Goal: Task Accomplishment & Management: Manage account settings

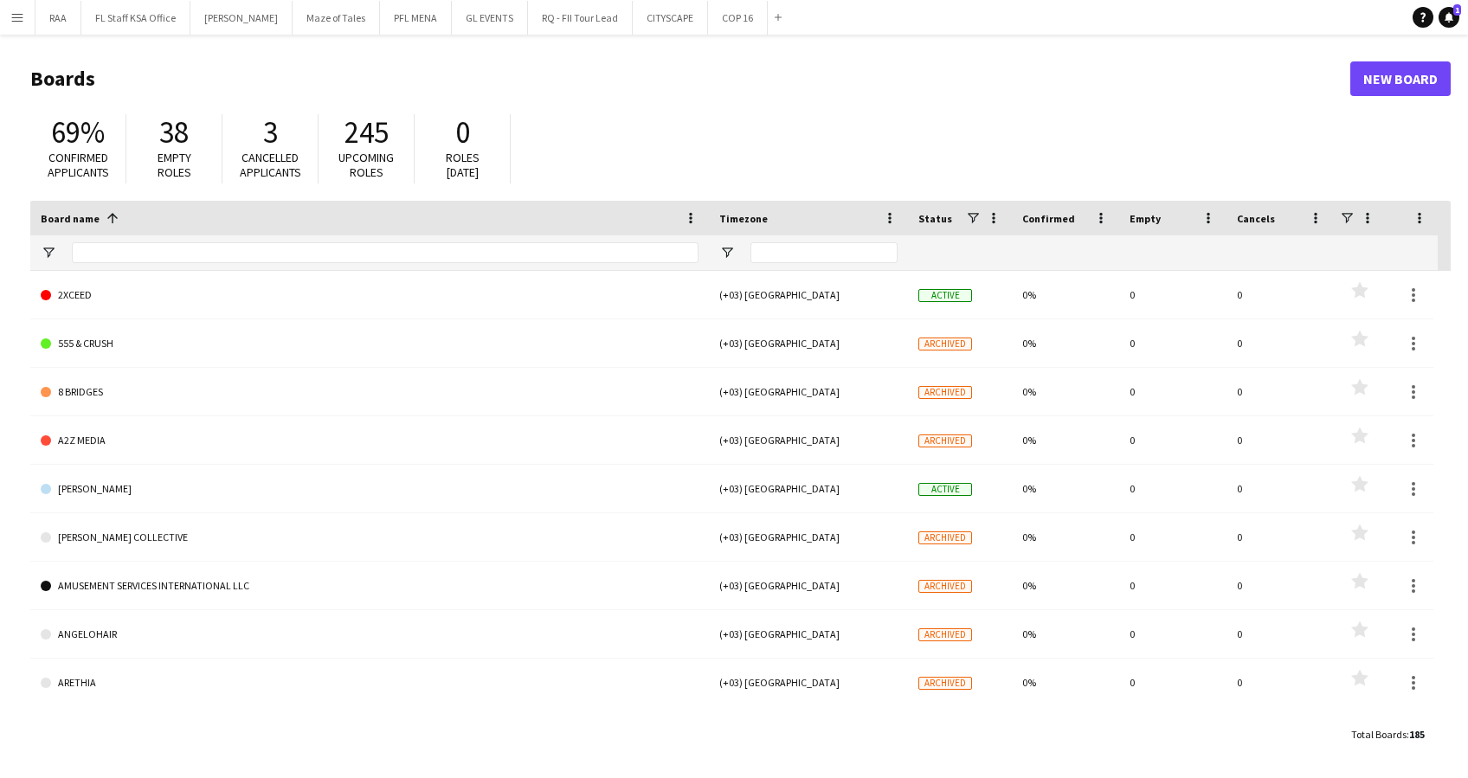
click at [16, 19] on app-icon "Menu" at bounding box center [17, 17] width 14 height 14
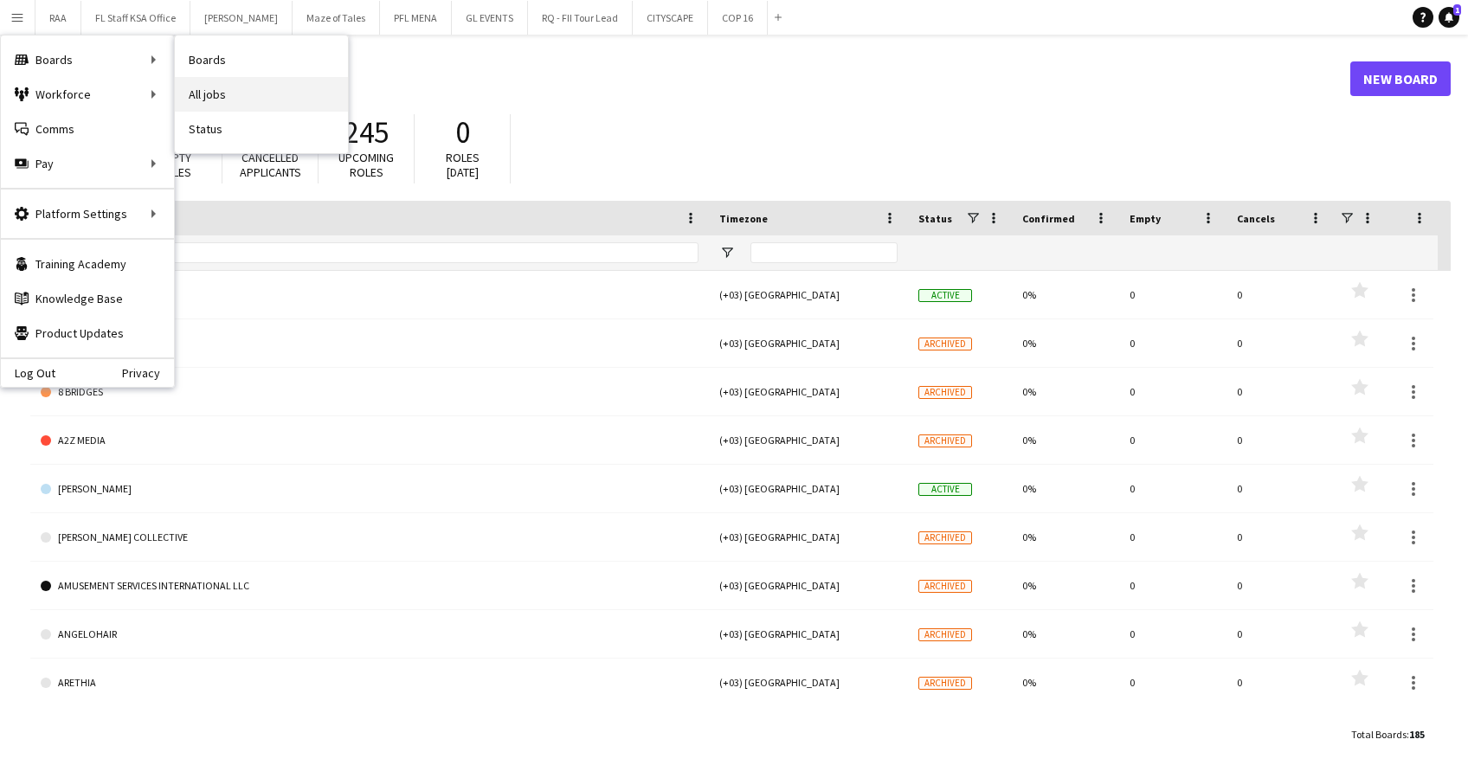
click at [222, 110] on link "All jobs" at bounding box center [261, 94] width 173 height 35
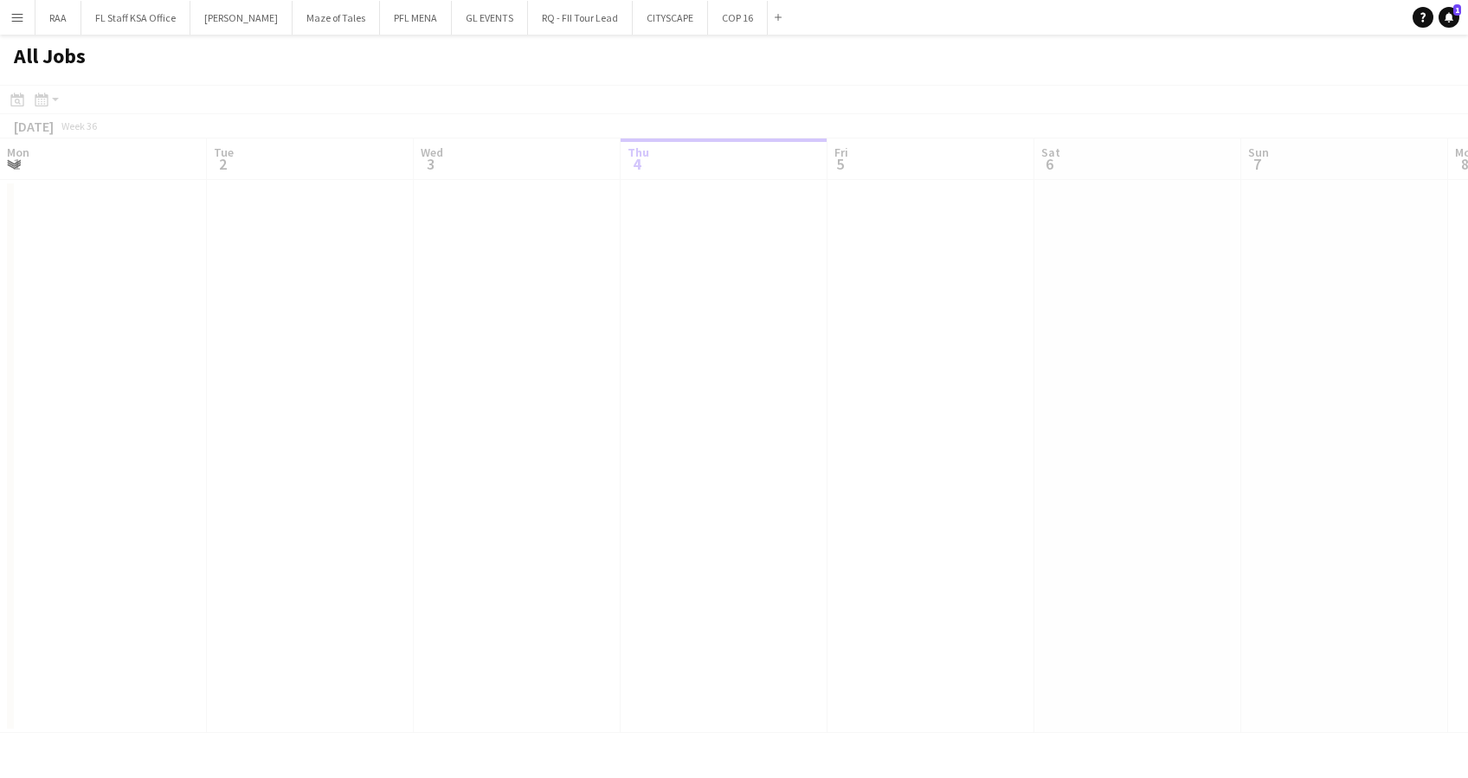
scroll to position [0, 414]
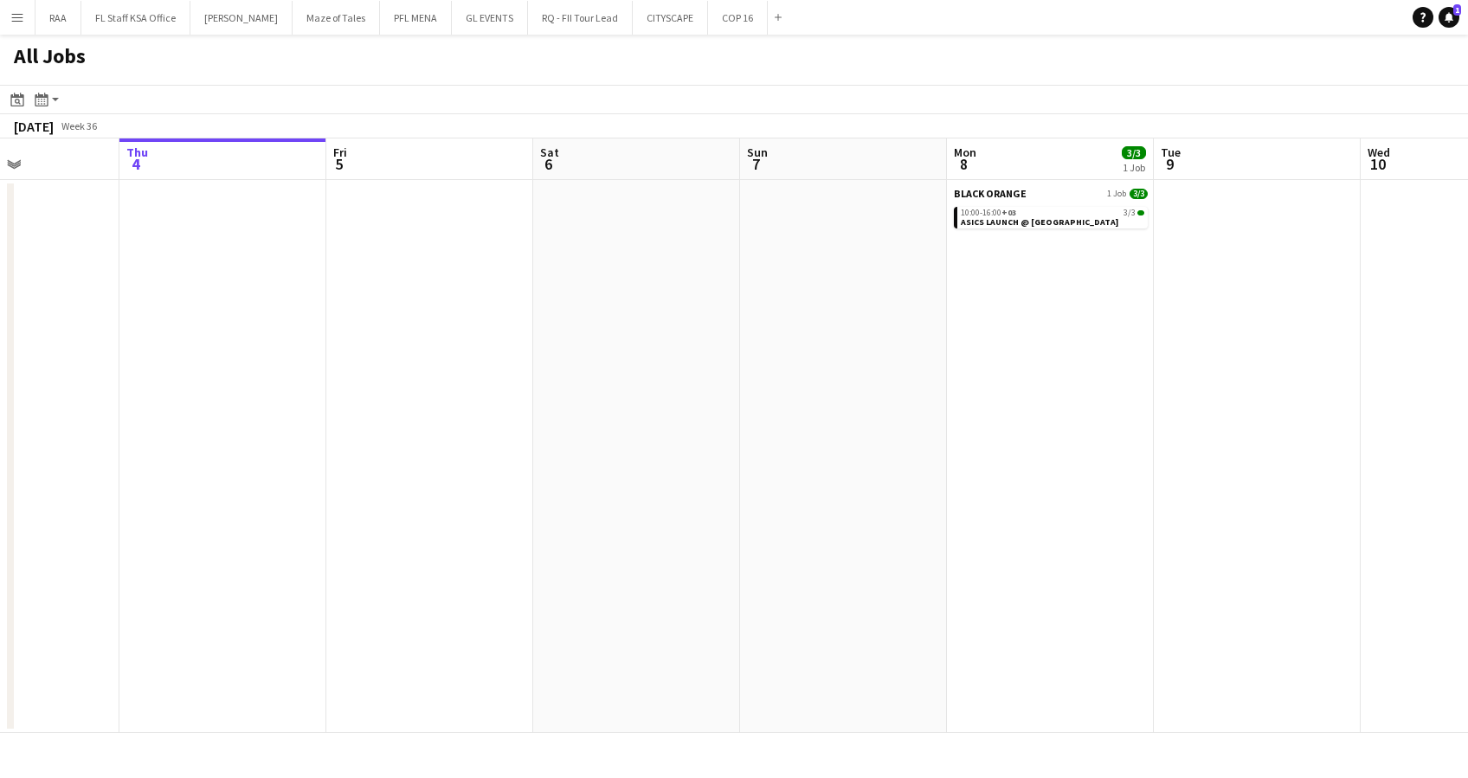
drag, startPoint x: 1137, startPoint y: 528, endPoint x: 1049, endPoint y: 529, distance: 88.3
click at [1046, 529] on app-calendar-viewport "Mon 1 Tue 2 Wed 3 Thu 4 Fri 5 Sat 6 Sun 7 Mon 8 3/3 1 Job Tue 9 Wed 10 Thu 11 3…" at bounding box center [734, 436] width 1468 height 595
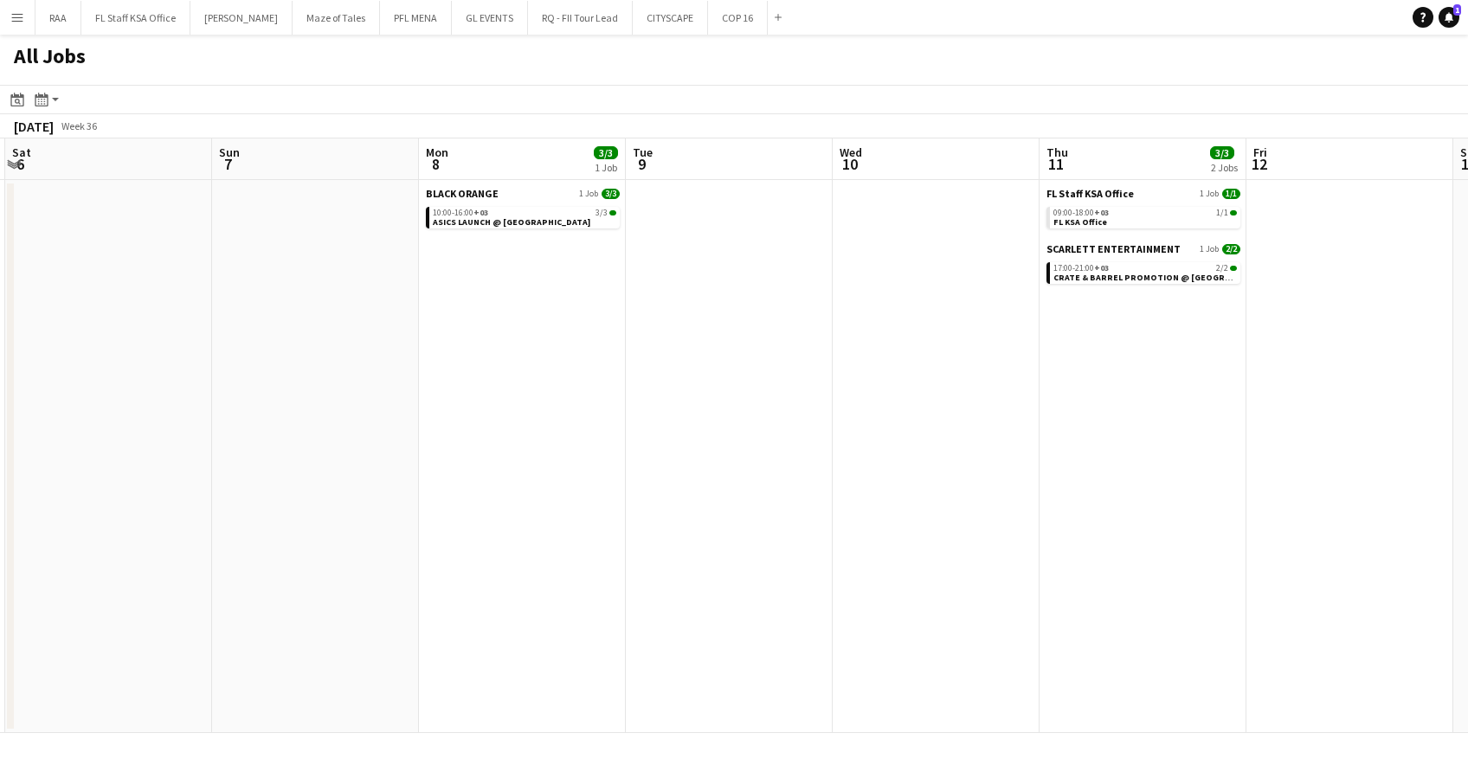
drag, startPoint x: 1204, startPoint y: 499, endPoint x: 296, endPoint y: 503, distance: 908.3
click at [296, 503] on app-calendar-viewport "Wed 3 Thu 4 Fri 5 Sat 6 Sun 7 Mon 8 3/3 1 Job Tue 9 Wed 10 Thu 11 3/3 2 Jobs Fr…" at bounding box center [734, 436] width 1468 height 595
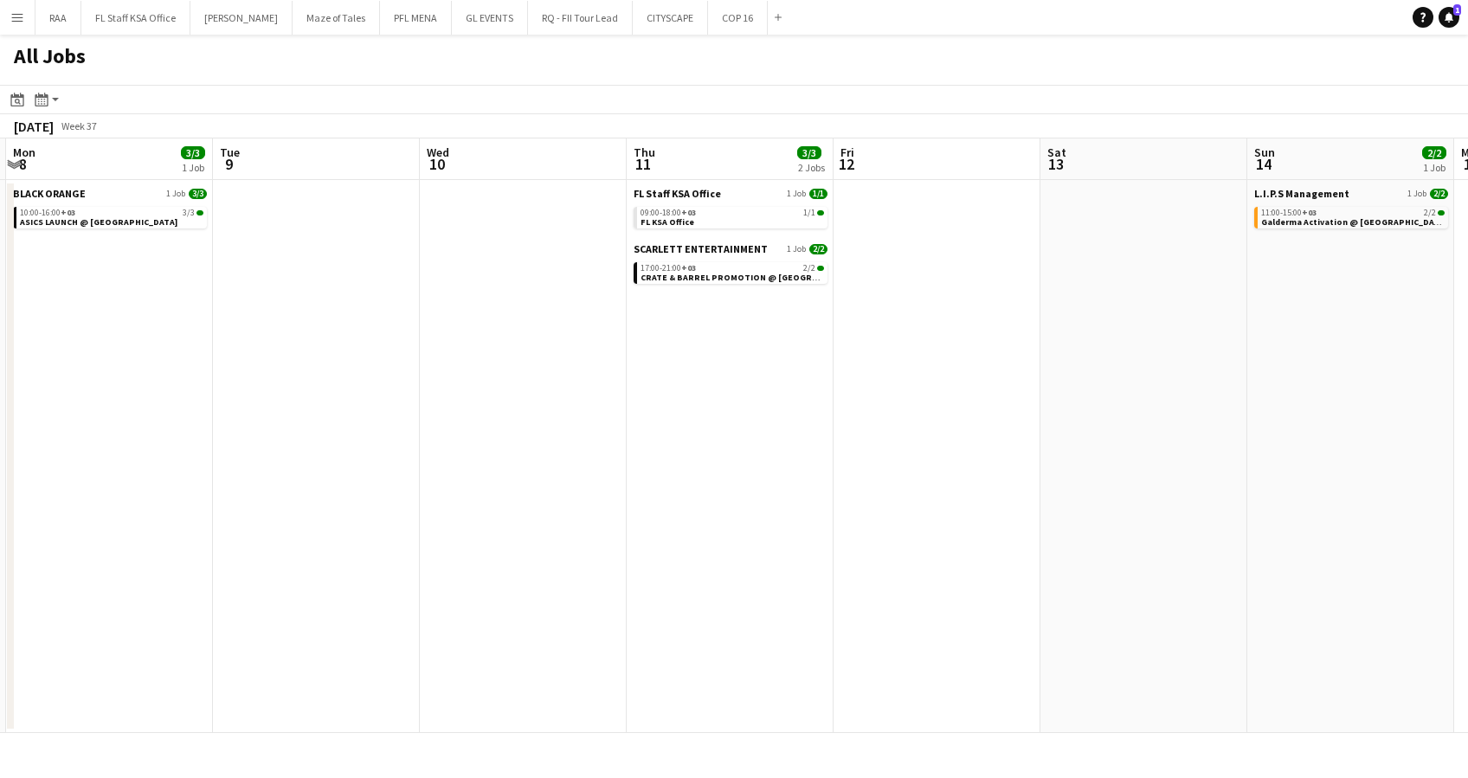
scroll to position [0, 638]
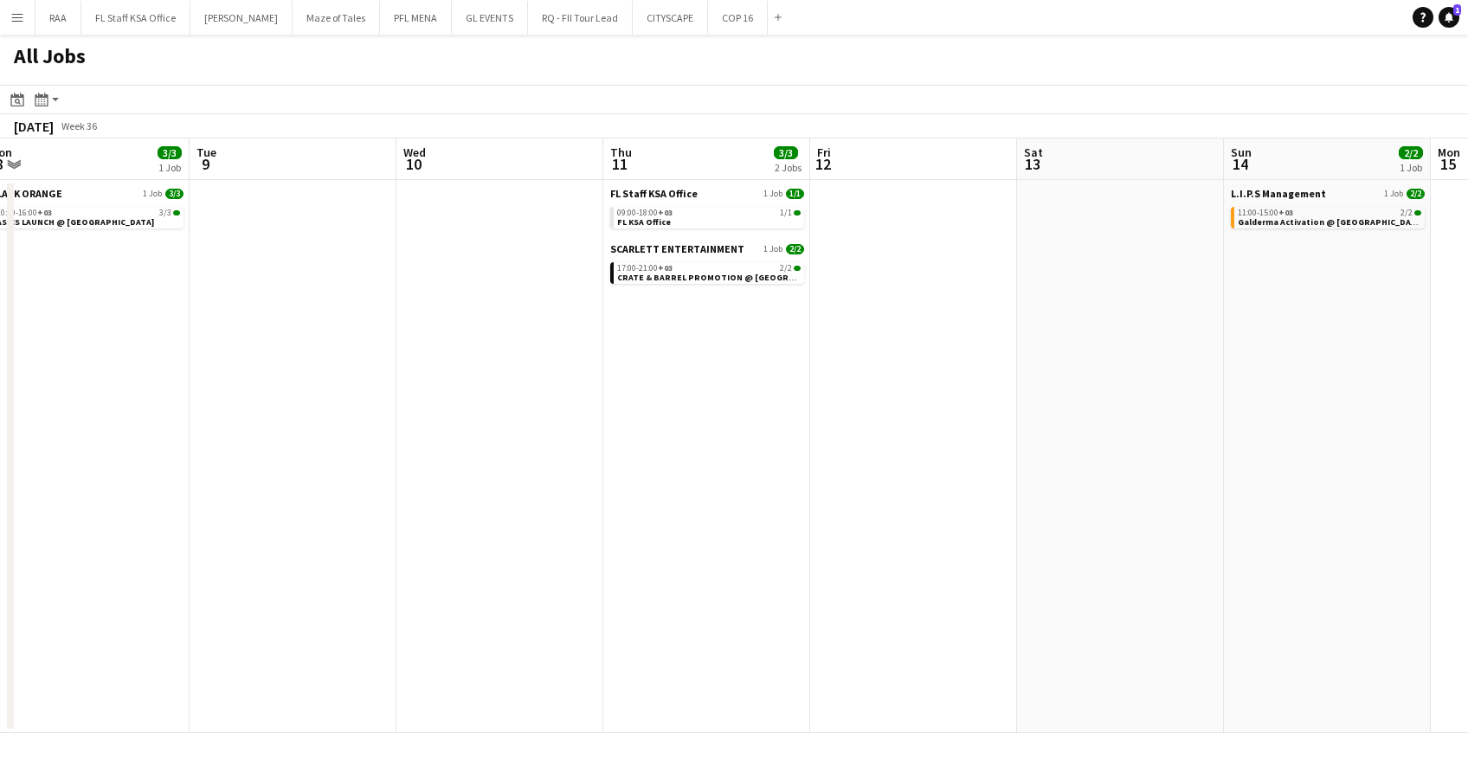
drag, startPoint x: 1010, startPoint y: 551, endPoint x: 544, endPoint y: 593, distance: 467.8
click at [544, 593] on app-calendar-viewport "Fri 5 Sat 6 Sun 7 Mon 8 3/3 1 Job Tue 9 Wed 10 Thu 11 3/3 2 Jobs Fri 12 Sat 13 …" at bounding box center [734, 436] width 1468 height 595
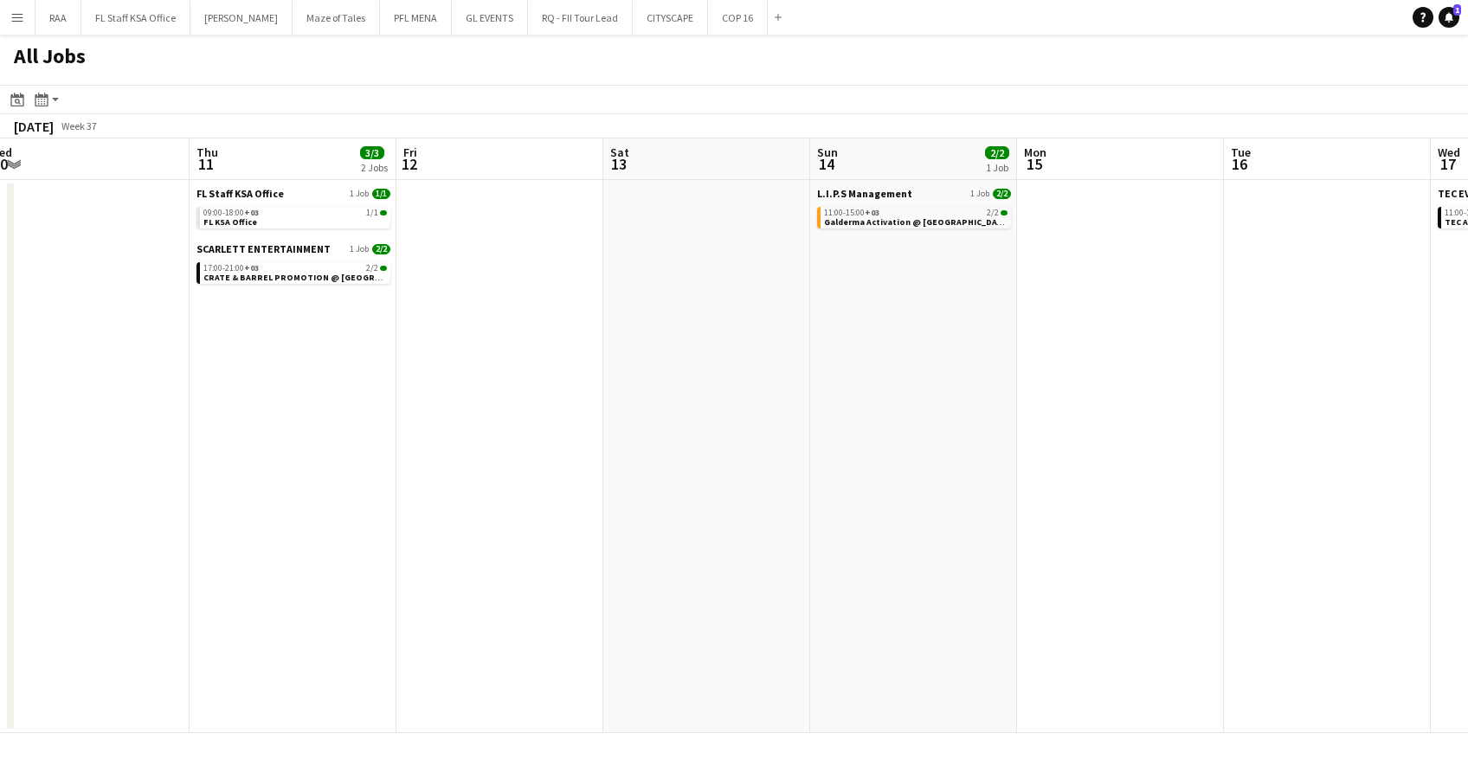
scroll to position [0, 416]
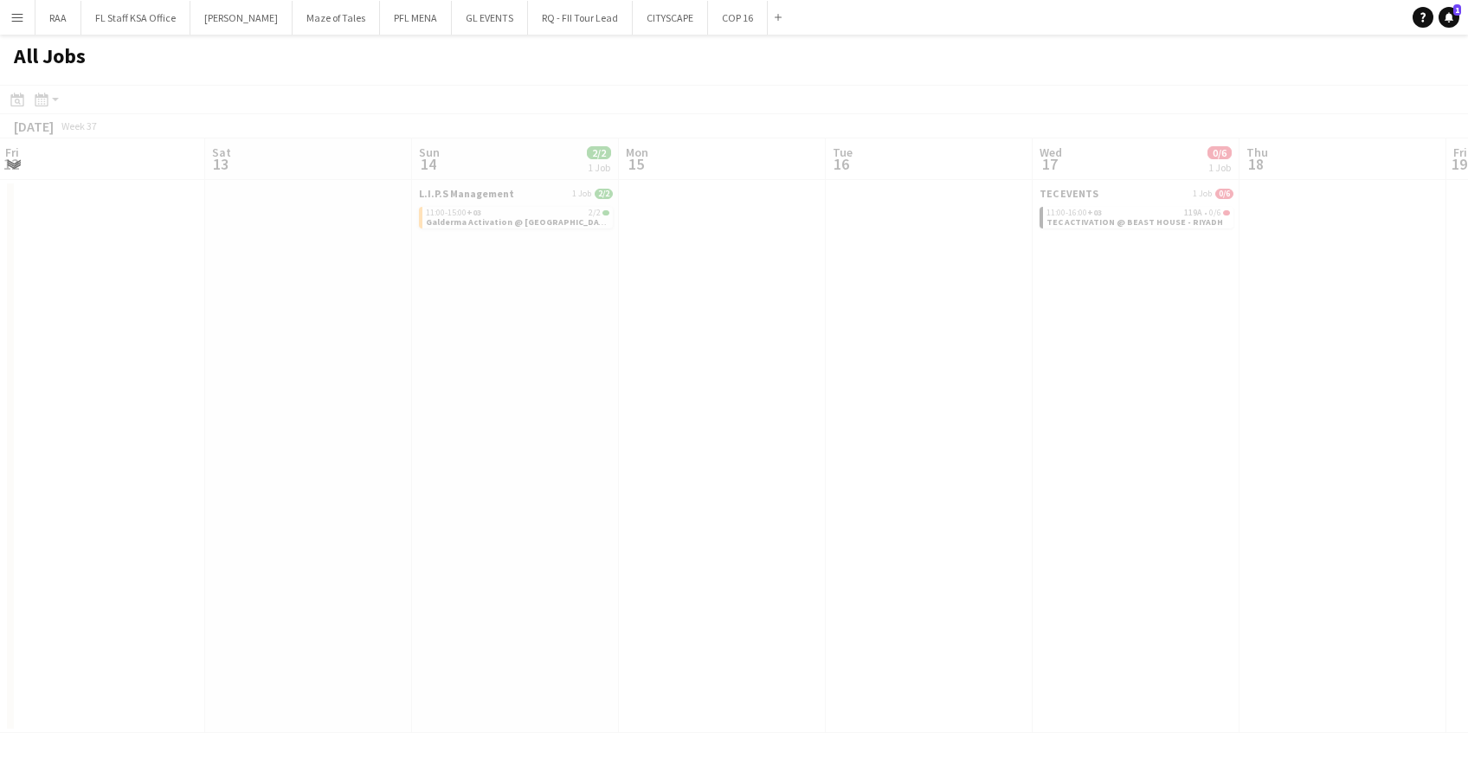
drag, startPoint x: 857, startPoint y: 526, endPoint x: 482, endPoint y: 558, distance: 376.3
click at [482, 558] on app-all-jobs "All Jobs Date picker [DATE] [DATE] [DATE] M [DATE] T [DATE] W [DATE] T [DATE] F…" at bounding box center [734, 384] width 1468 height 699
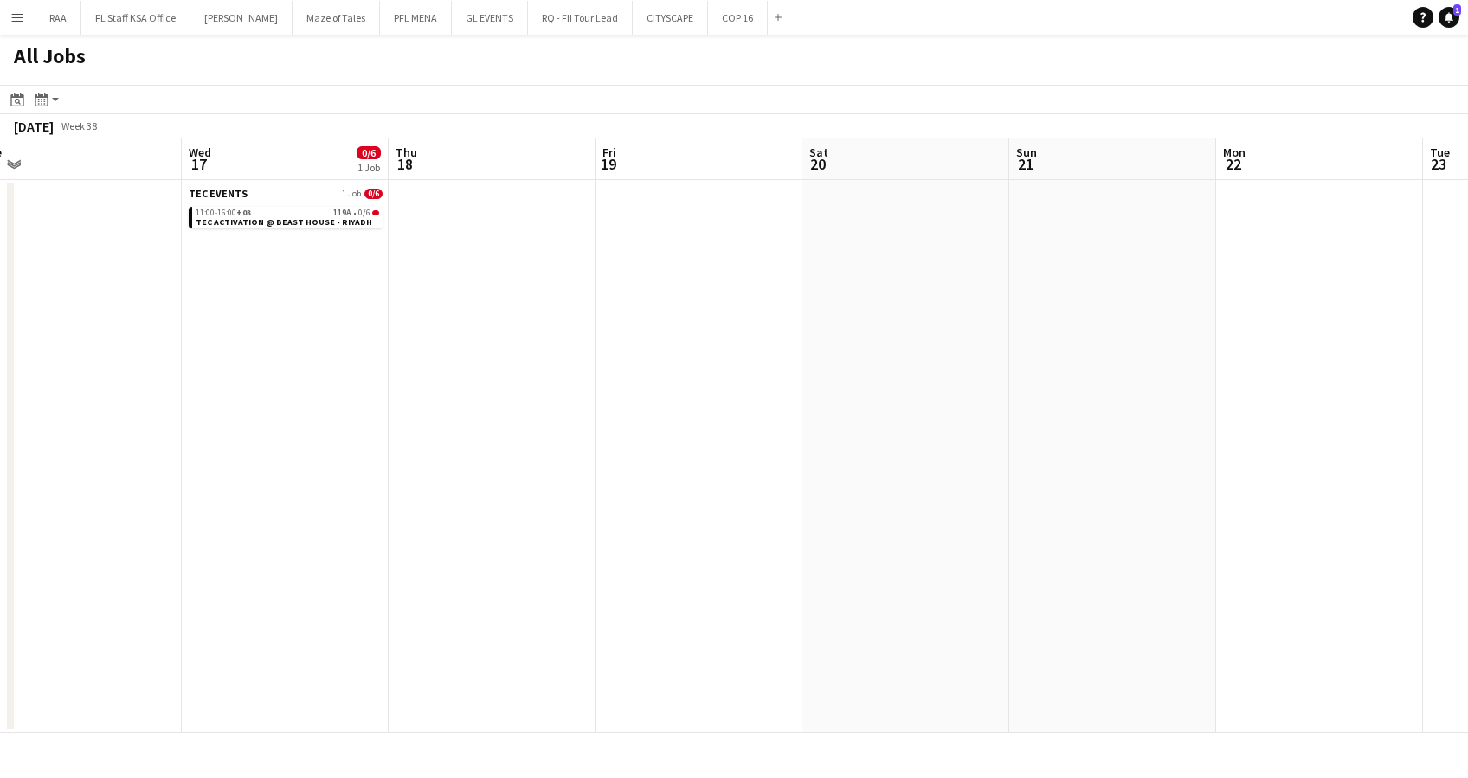
drag, startPoint x: 1131, startPoint y: 497, endPoint x: 280, endPoint y: 472, distance: 851.5
click at [280, 472] on app-calendar-viewport "Fri 12 Sat 13 Sun 14 2/2 1 Job Mon 15 Tue 16 Wed 17 0/6 1 Job Thu 18 Fri 19 Sat…" at bounding box center [734, 436] width 1468 height 595
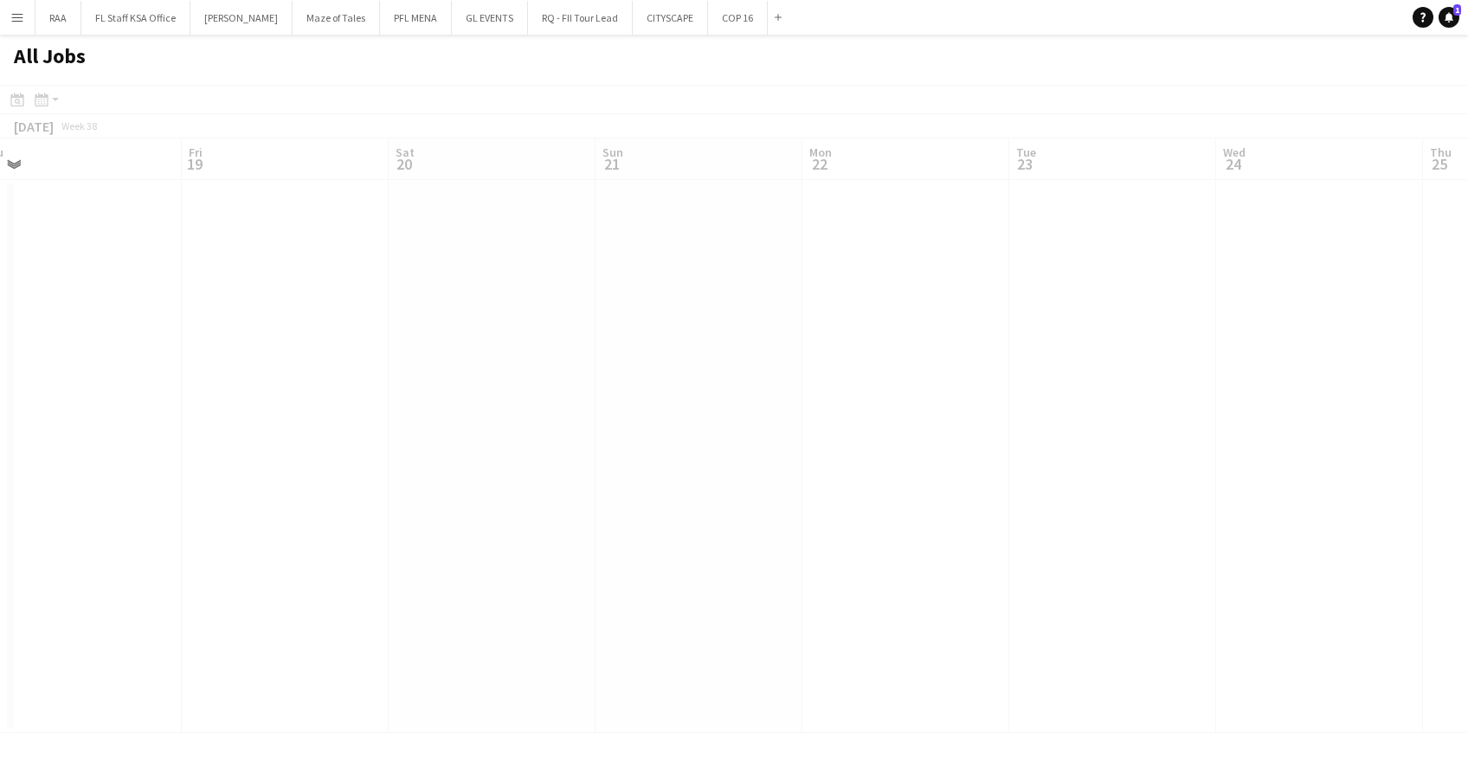
scroll to position [0, 492]
drag, startPoint x: 794, startPoint y: 448, endPoint x: -5, endPoint y: 449, distance: 799.2
click at [0, 449] on html "Menu Boards Boards Boards All jobs Status Workforce Workforce My Workforce Recr…" at bounding box center [734, 389] width 1468 height 778
drag, startPoint x: 914, startPoint y: 458, endPoint x: 545, endPoint y: 471, distance: 369.9
click at [396, 468] on app-calendar-viewport "Tue 16 Wed 17 0/6 1 Job Thu 18 Fri 19 Sat 20 Sun 21 Mon 22 Tue 23 Wed 24 Thu 25…" at bounding box center [734, 436] width 1468 height 595
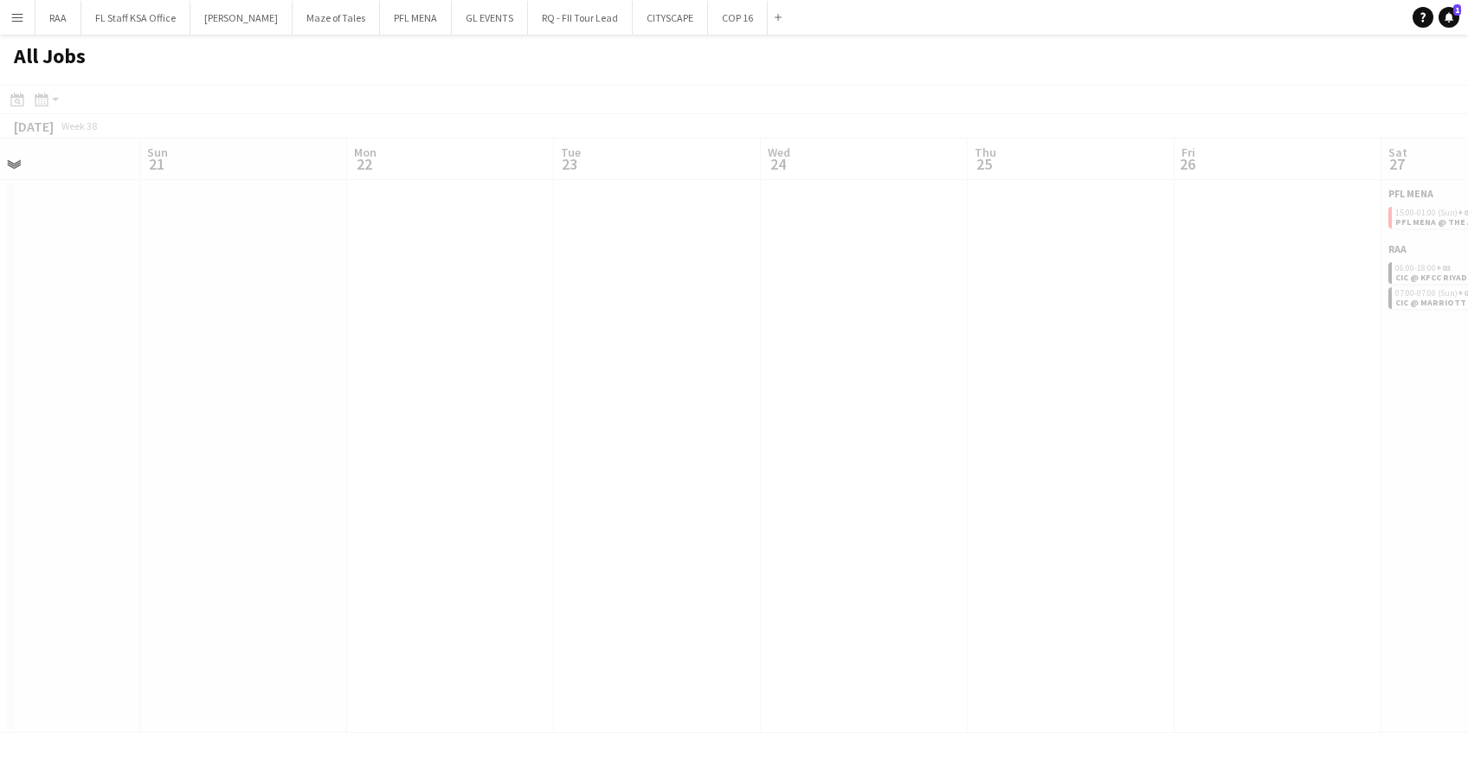
drag, startPoint x: 1122, startPoint y: 479, endPoint x: 497, endPoint y: 484, distance: 625.2
click at [395, 475] on app-all-jobs "All Jobs Date picker [DATE] [DATE] [DATE] M [DATE] T [DATE] W [DATE] T [DATE] F…" at bounding box center [734, 384] width 1468 height 699
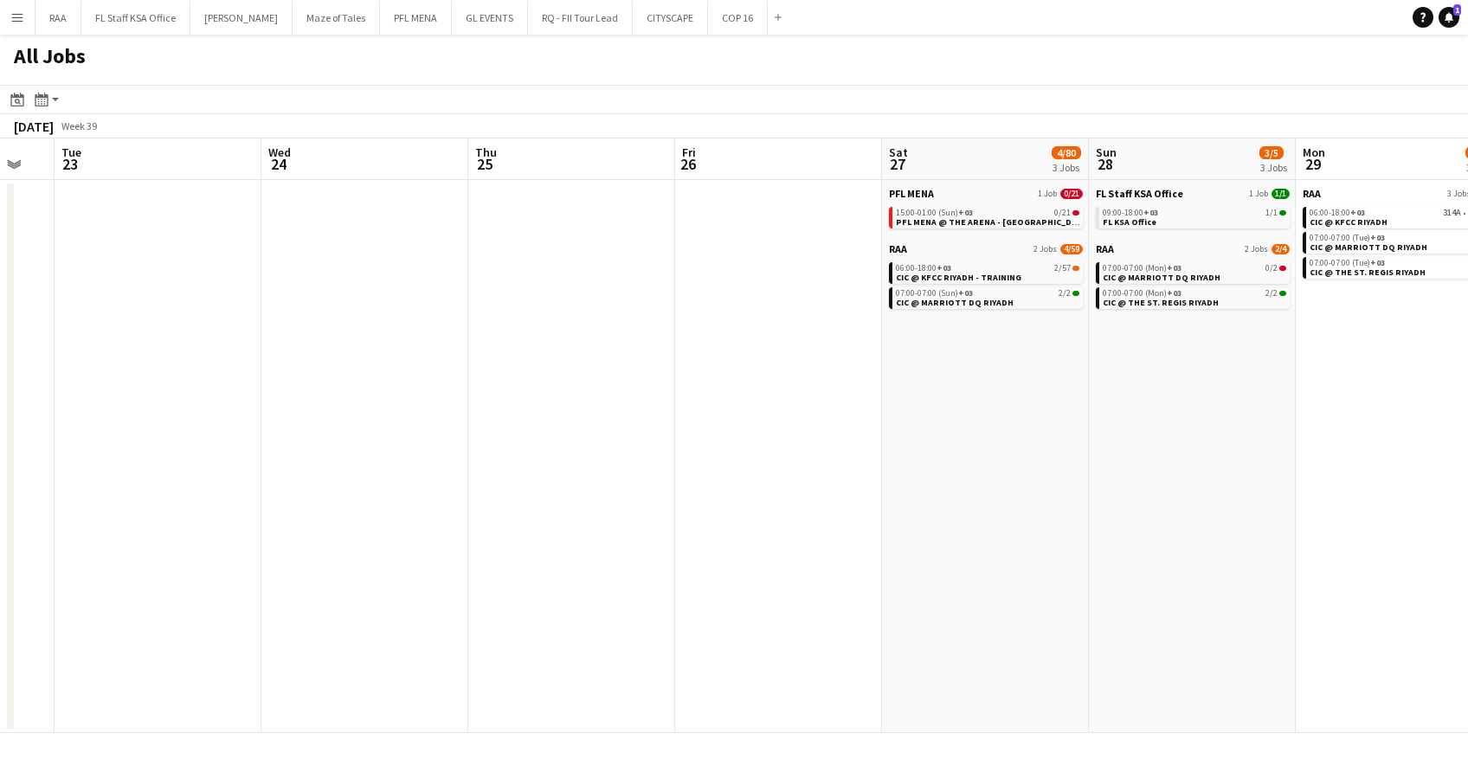
drag, startPoint x: 1223, startPoint y: 519, endPoint x: 715, endPoint y: 526, distance: 507.5
click at [713, 526] on app-calendar-viewport "Sat 20 Sun 21 Mon 22 Tue 23 Wed 24 Thu 25 Fri 26 Sat 27 4/80 3 Jobs Sun 28 3/5 …" at bounding box center [734, 436] width 1468 height 595
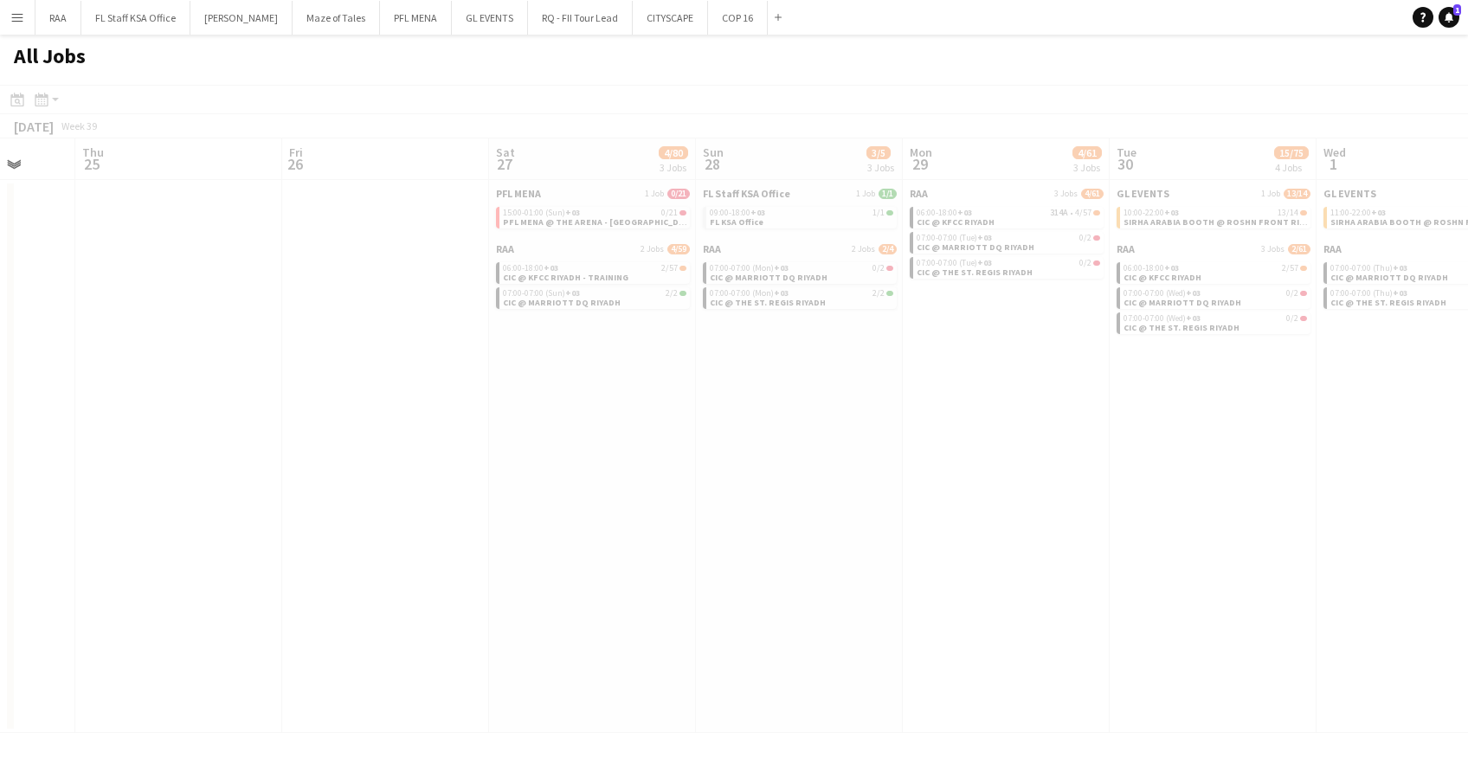
drag, startPoint x: 1273, startPoint y: 526, endPoint x: 889, endPoint y: 529, distance: 383.6
click at [717, 530] on app-calendar-viewport "Mon 22 Tue 23 Wed 24 Thu 25 Fri 26 Sat 27 4/80 3 Jobs Sun 28 3/5 3 Jobs Mon 29 …" at bounding box center [734, 436] width 1468 height 595
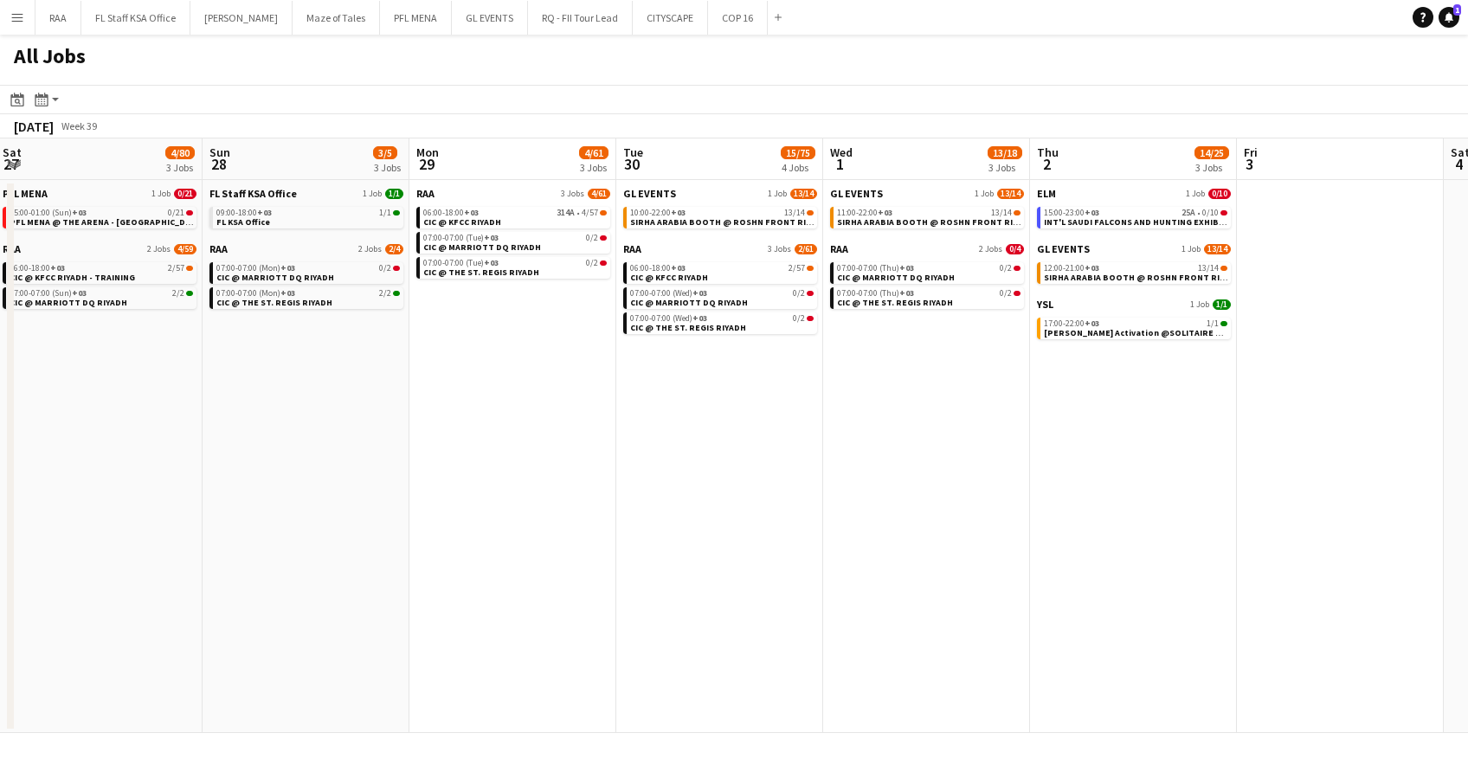
scroll to position [0, 438]
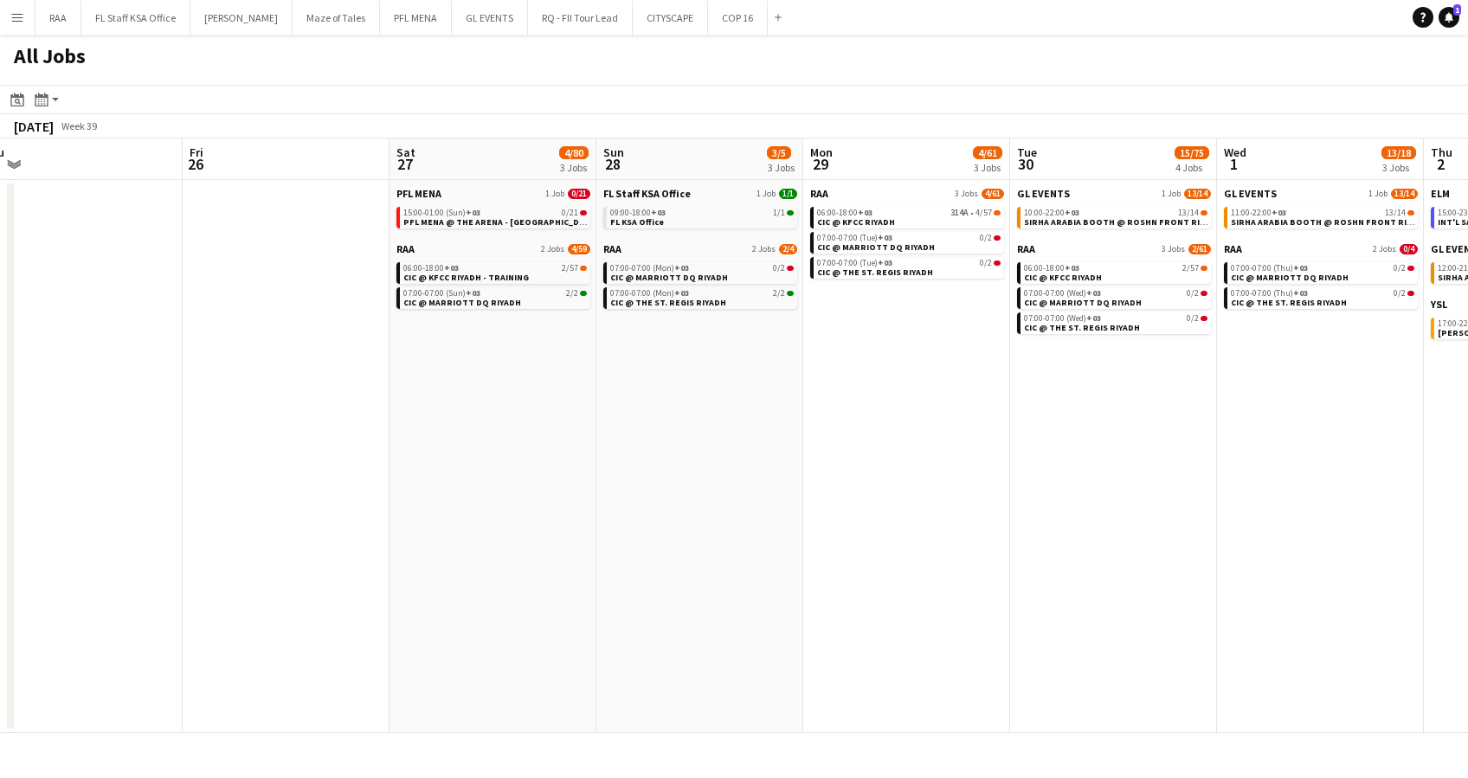
drag, startPoint x: 1283, startPoint y: 545, endPoint x: 1184, endPoint y: 606, distance: 116.3
click at [1184, 606] on app-calendar-viewport "Tue 23 Wed 24 Thu 25 Fri 26 Sat 27 4/80 3 Jobs Sun 28 3/5 3 Jobs Mon 29 4/61 3 …" at bounding box center [734, 436] width 1468 height 595
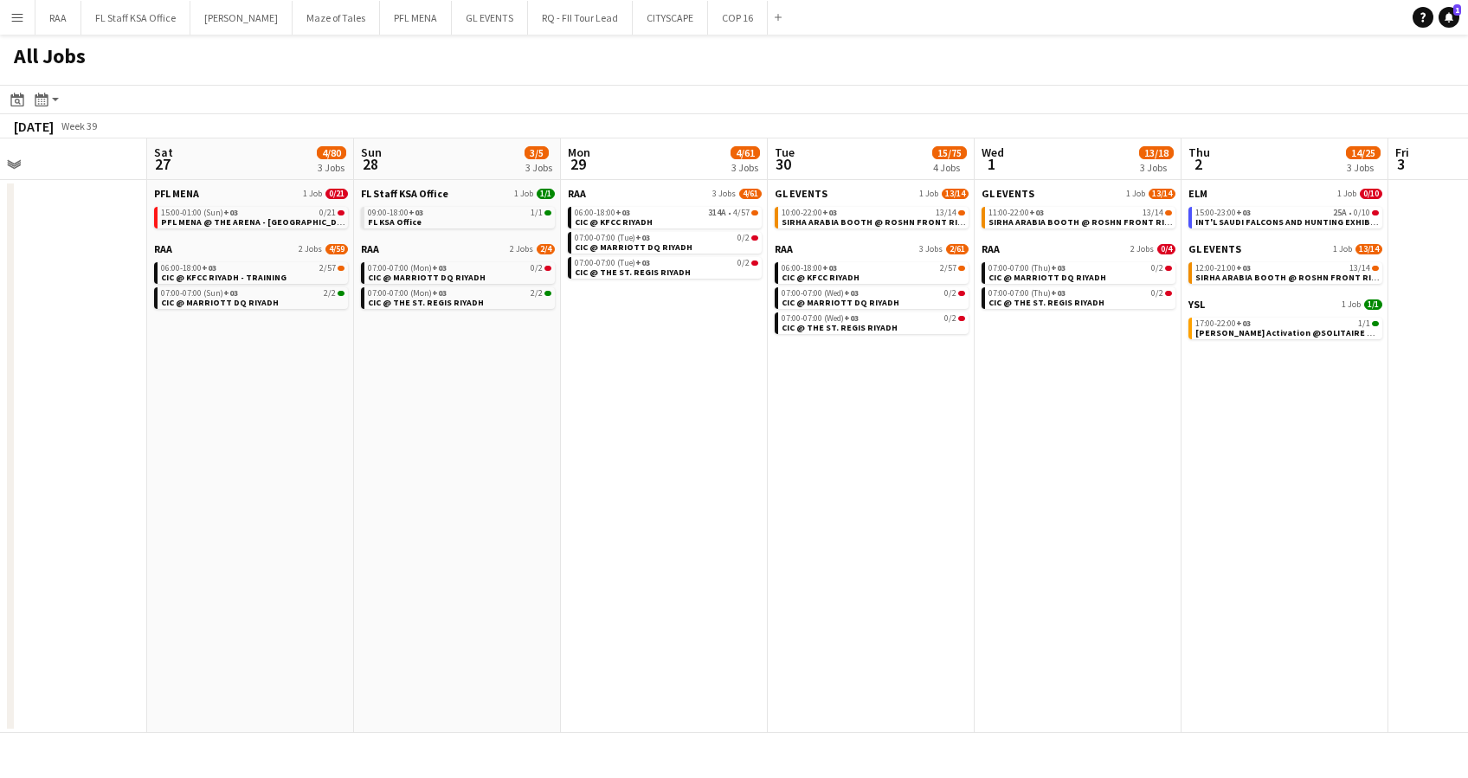
scroll to position [0, 762]
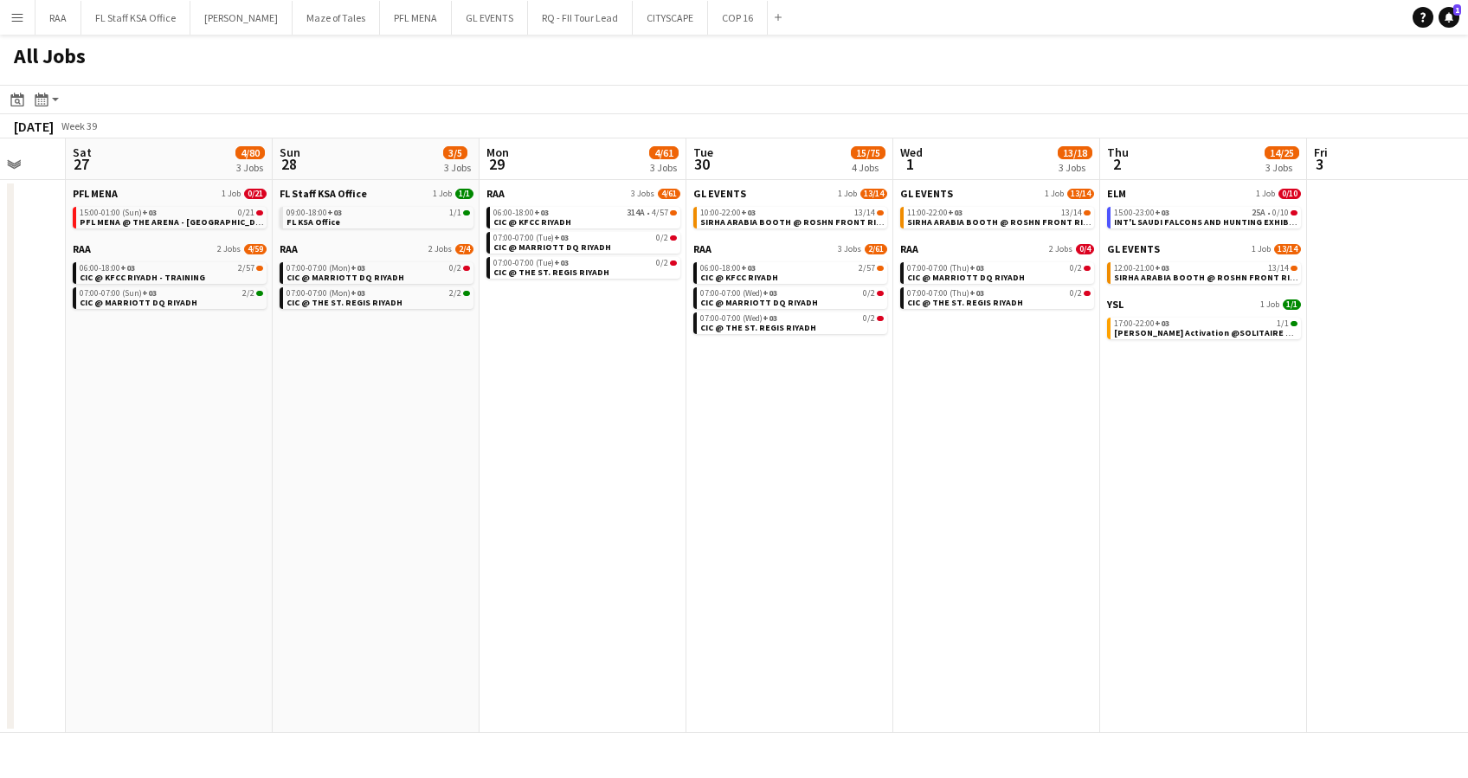
drag, startPoint x: 1101, startPoint y: 468, endPoint x: 785, endPoint y: 509, distance: 317.8
click at [785, 509] on app-calendar-viewport "Tue 23 Wed 24 Thu 25 Fri 26 Sat 27 4/80 3 Jobs Sun 28 3/5 3 Jobs Mon 29 4/61 3 …" at bounding box center [734, 436] width 1468 height 595
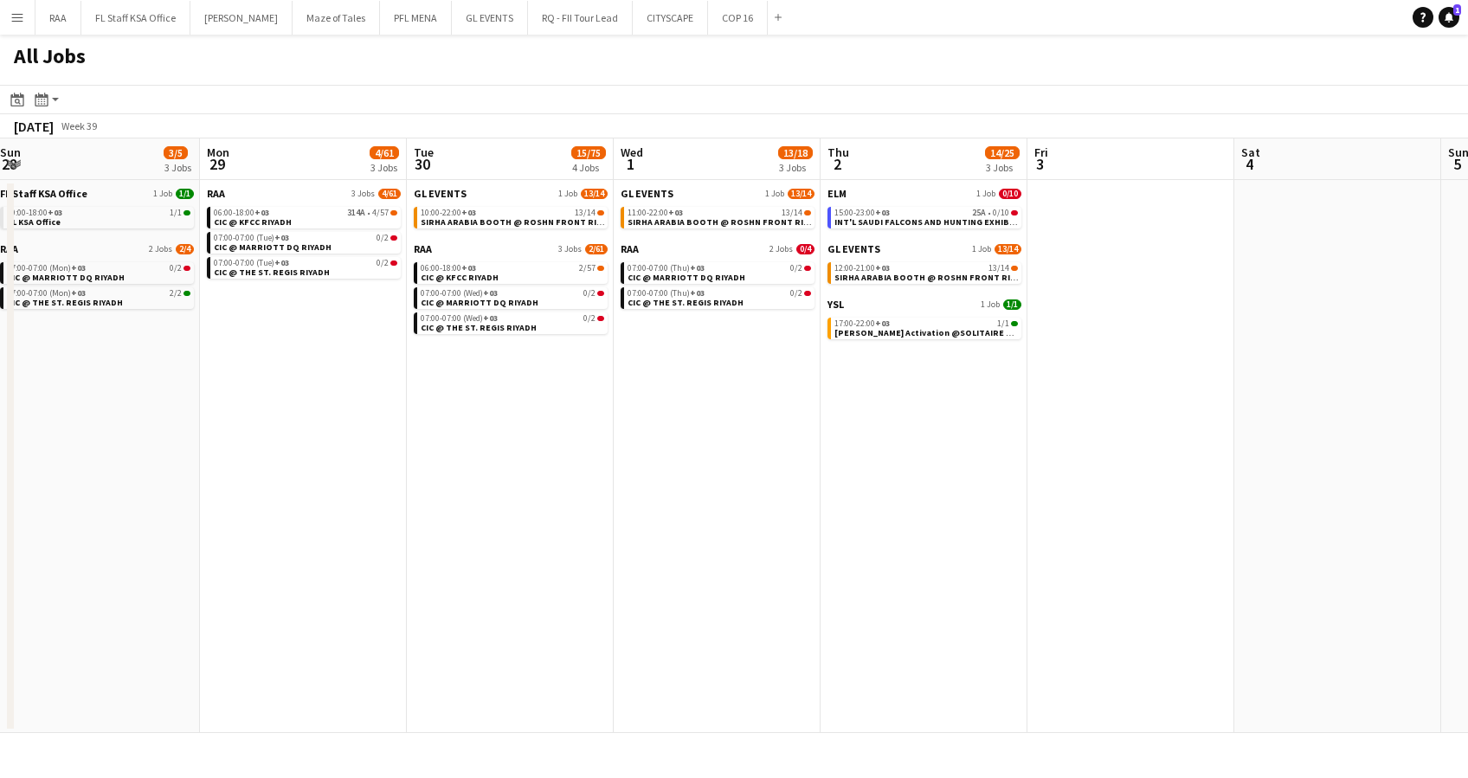
drag, startPoint x: 1082, startPoint y: 416, endPoint x: 804, endPoint y: 442, distance: 280.0
click at [804, 442] on app-calendar-viewport "Thu 25 Fri 26 Sat 27 4/80 3 Jobs Sun 28 3/5 3 Jobs Mon 29 4/61 3 Jobs Tue 30 15…" at bounding box center [734, 436] width 1468 height 595
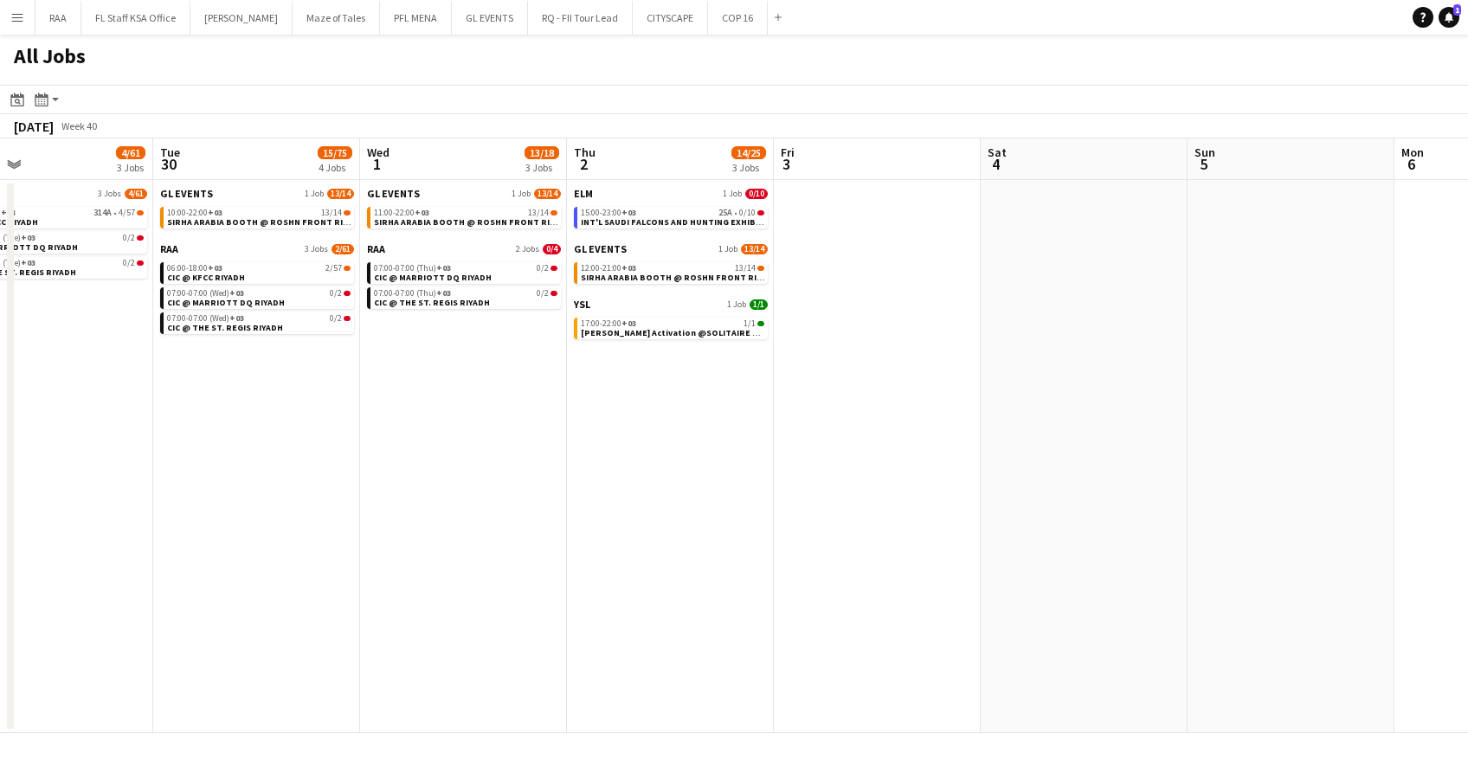
drag, startPoint x: 981, startPoint y: 463, endPoint x: 849, endPoint y: 502, distance: 138.1
click at [757, 487] on app-calendar-viewport "Sat 27 4/80 3 Jobs Sun 28 3/5 3 Jobs Mon 29 4/61 3 Jobs Tue 30 15/75 4 Jobs Wed…" at bounding box center [734, 436] width 1468 height 595
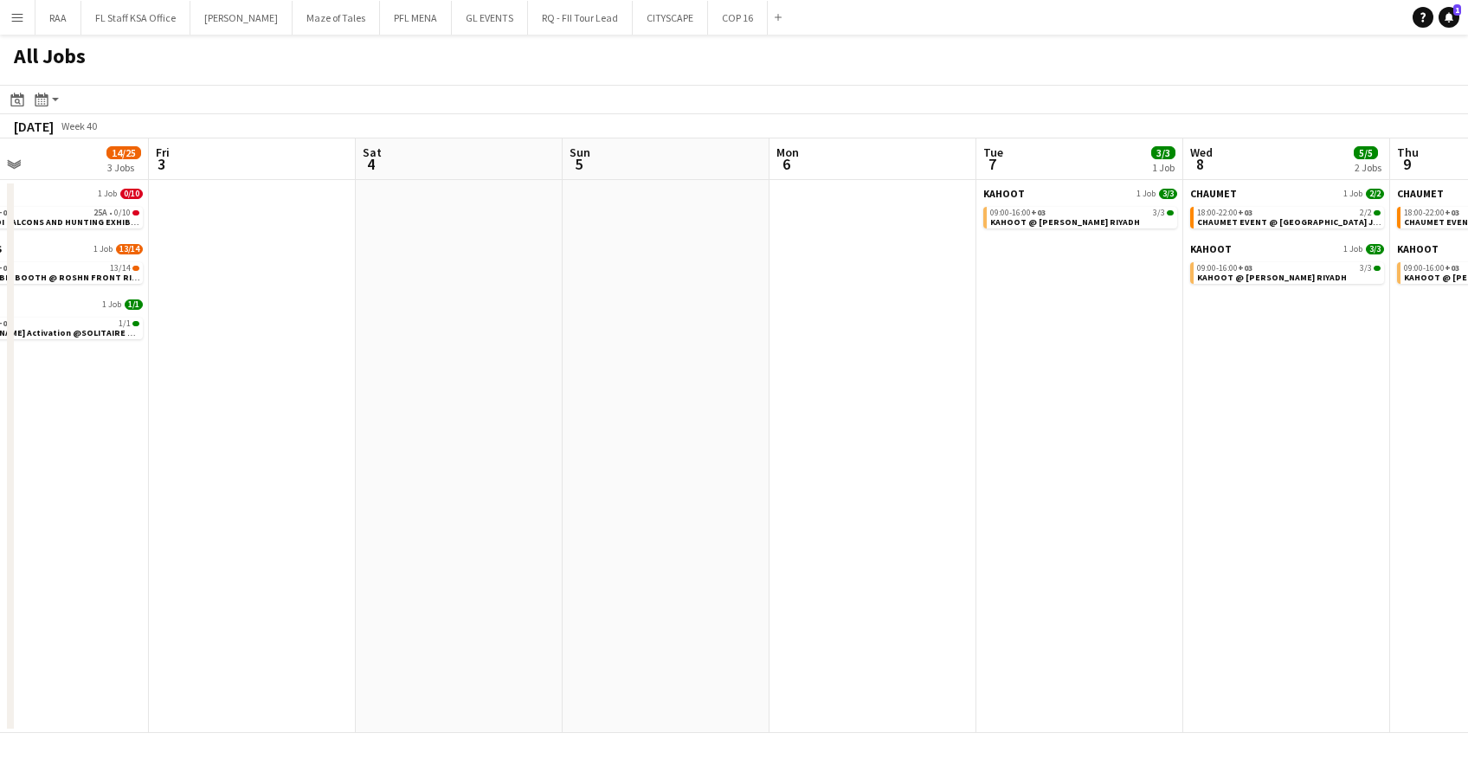
scroll to position [0, 477]
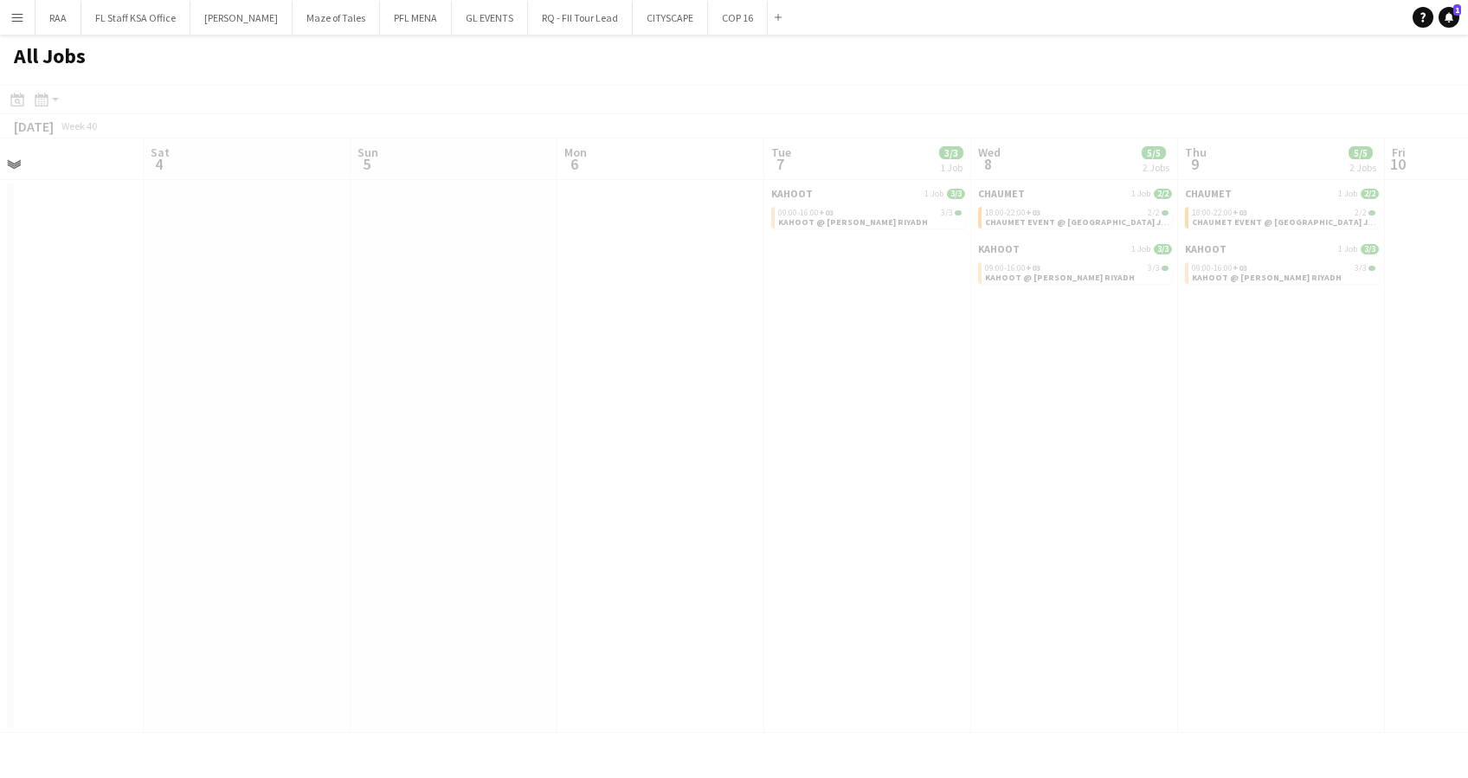
drag, startPoint x: 871, startPoint y: 503, endPoint x: 167, endPoint y: 513, distance: 704.0
click at [142, 517] on app-all-jobs "All Jobs Date picker [DATE] [DATE] [DATE] M [DATE] T [DATE] W [DATE] T [DATE] F…" at bounding box center [734, 384] width 1468 height 699
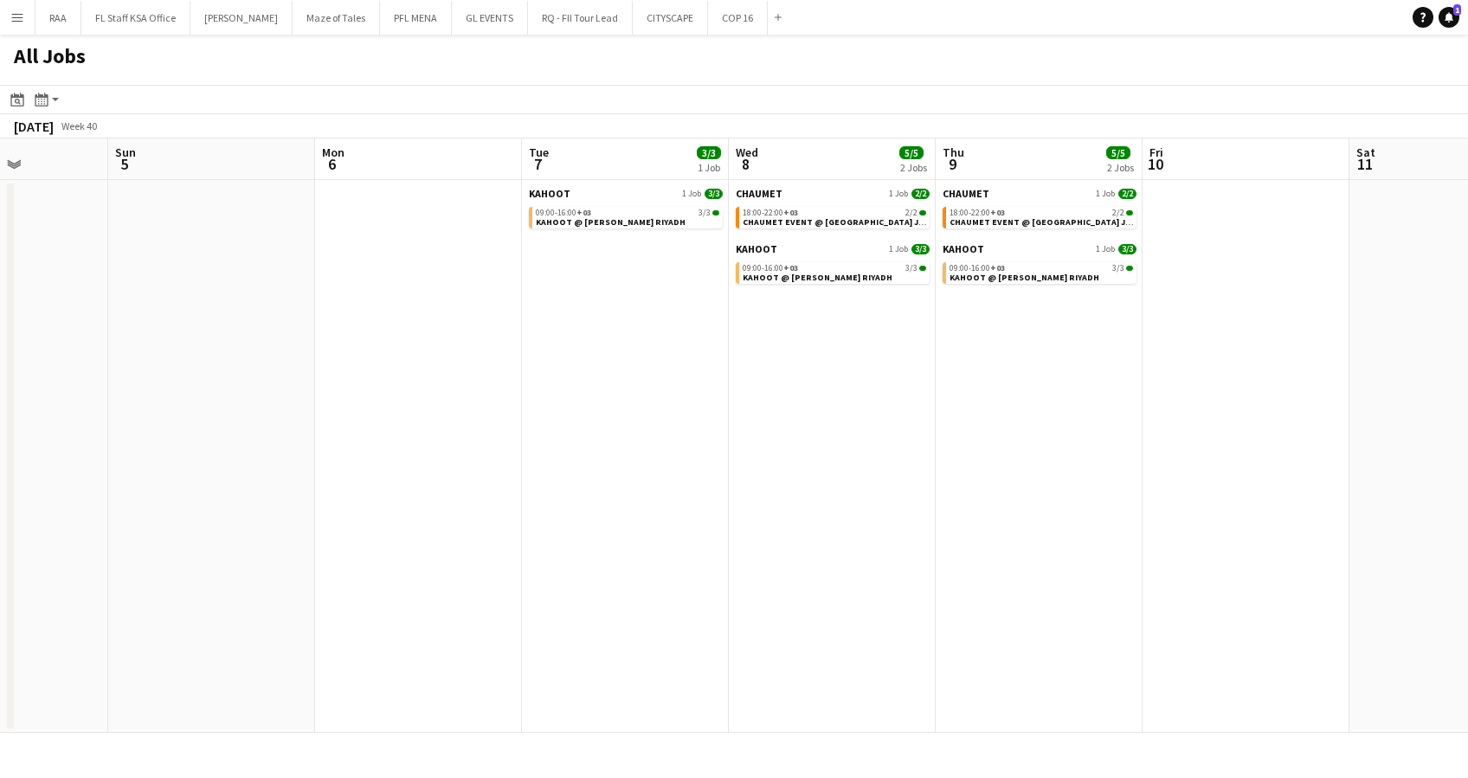
drag, startPoint x: 674, startPoint y: 506, endPoint x: 431, endPoint y: 509, distance: 242.5
click at [431, 509] on app-calendar-viewport "Wed 1 13/18 3 Jobs Thu 2 14/25 3 Jobs Fri 3 Sat 4 Sun 5 Mon 6 Tue 7 3/3 1 Job W…" at bounding box center [734, 436] width 1468 height 595
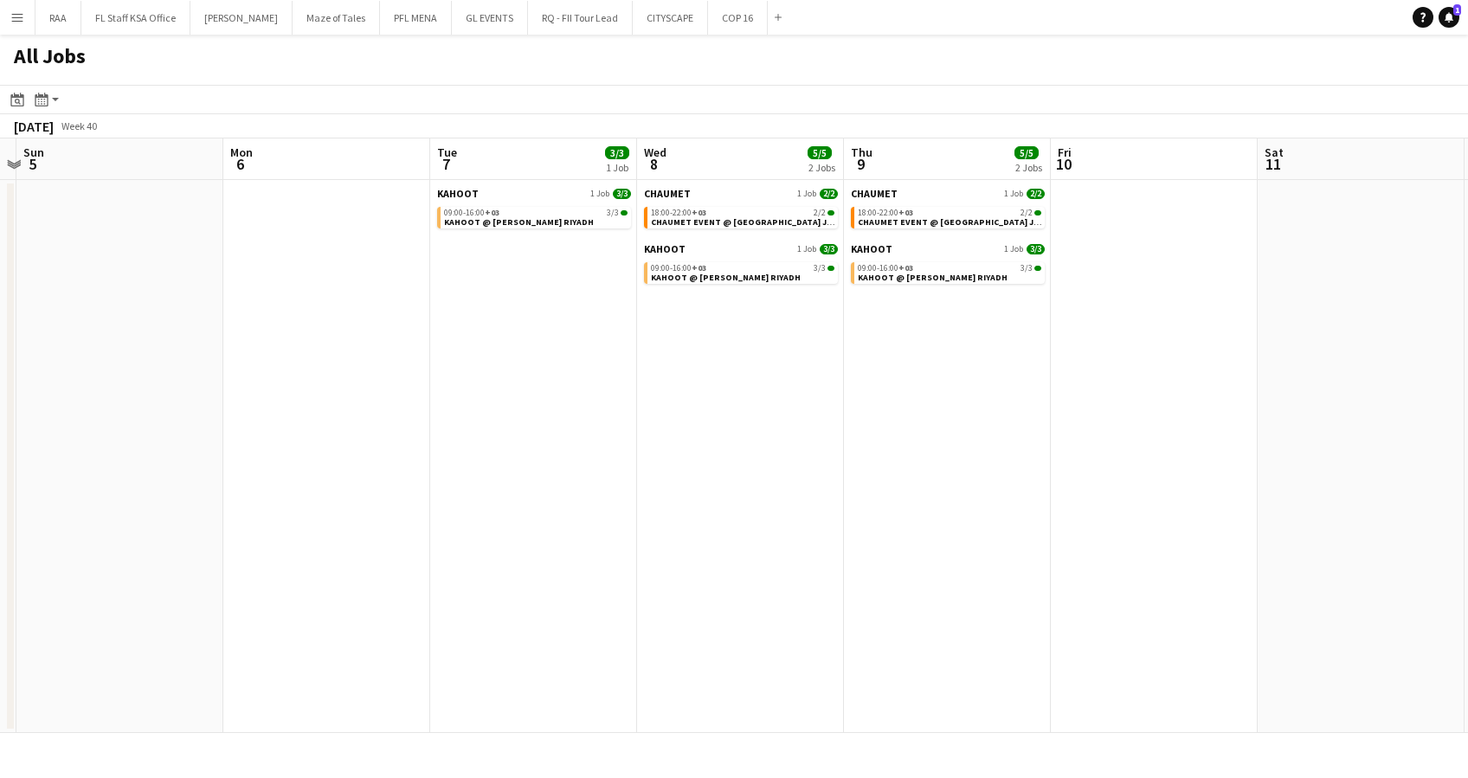
scroll to position [0, 817]
drag, startPoint x: 818, startPoint y: 478, endPoint x: 720, endPoint y: 484, distance: 98.9
click at [720, 484] on app-calendar-viewport "Wed 1 13/18 3 Jobs Thu 2 14/25 3 Jobs Fri 3 Sat 4 Sun 5 Mon 6 Tue 7 3/3 1 Job W…" at bounding box center [734, 436] width 1468 height 595
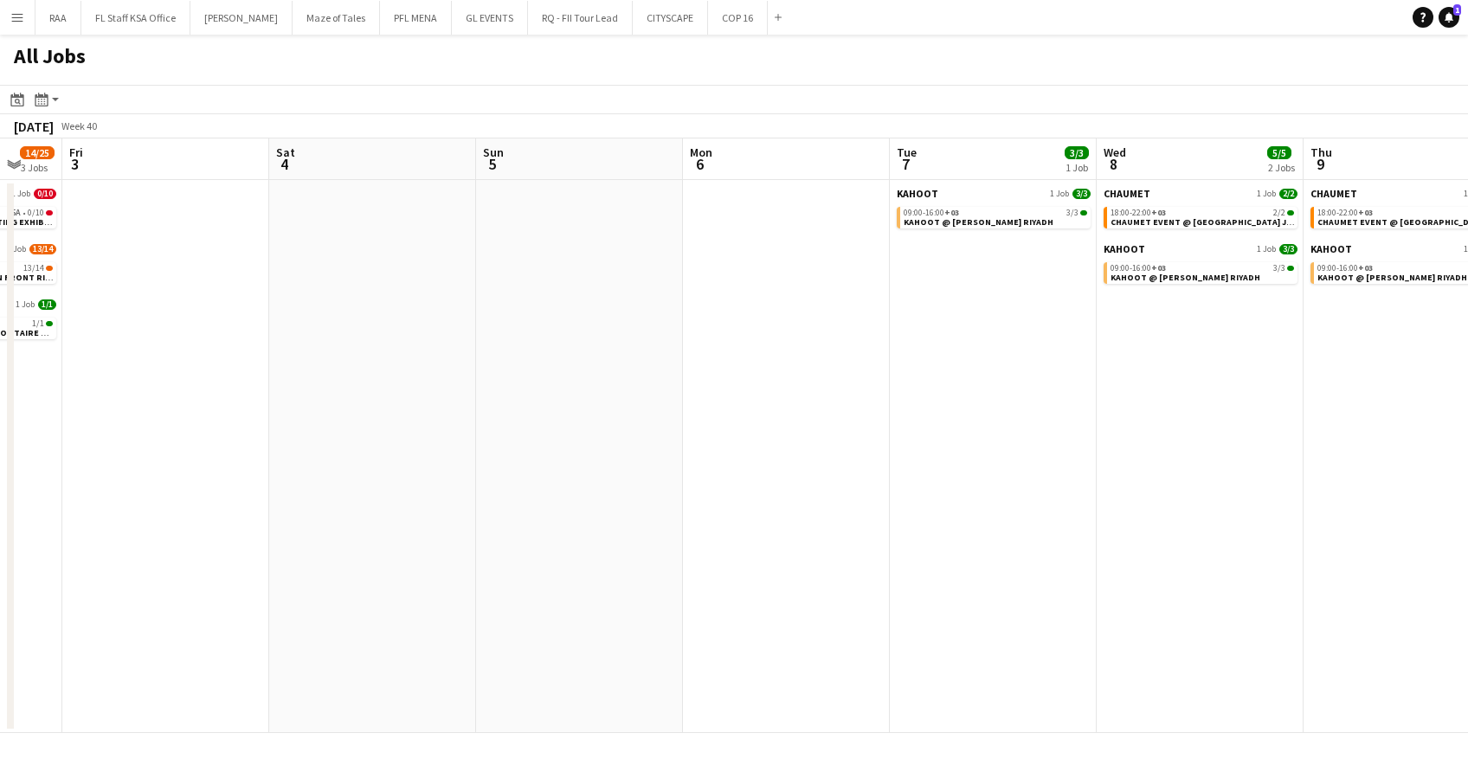
drag, startPoint x: 676, startPoint y: 418, endPoint x: 1193, endPoint y: 451, distance: 518.0
click at [1193, 451] on app-calendar-viewport "Wed 1 13/18 3 Jobs Thu 2 14/25 3 Jobs Fri 3 Sat 4 Sun 5 Mon 6 Tue 7 3/3 1 Job W…" at bounding box center [734, 436] width 1468 height 595
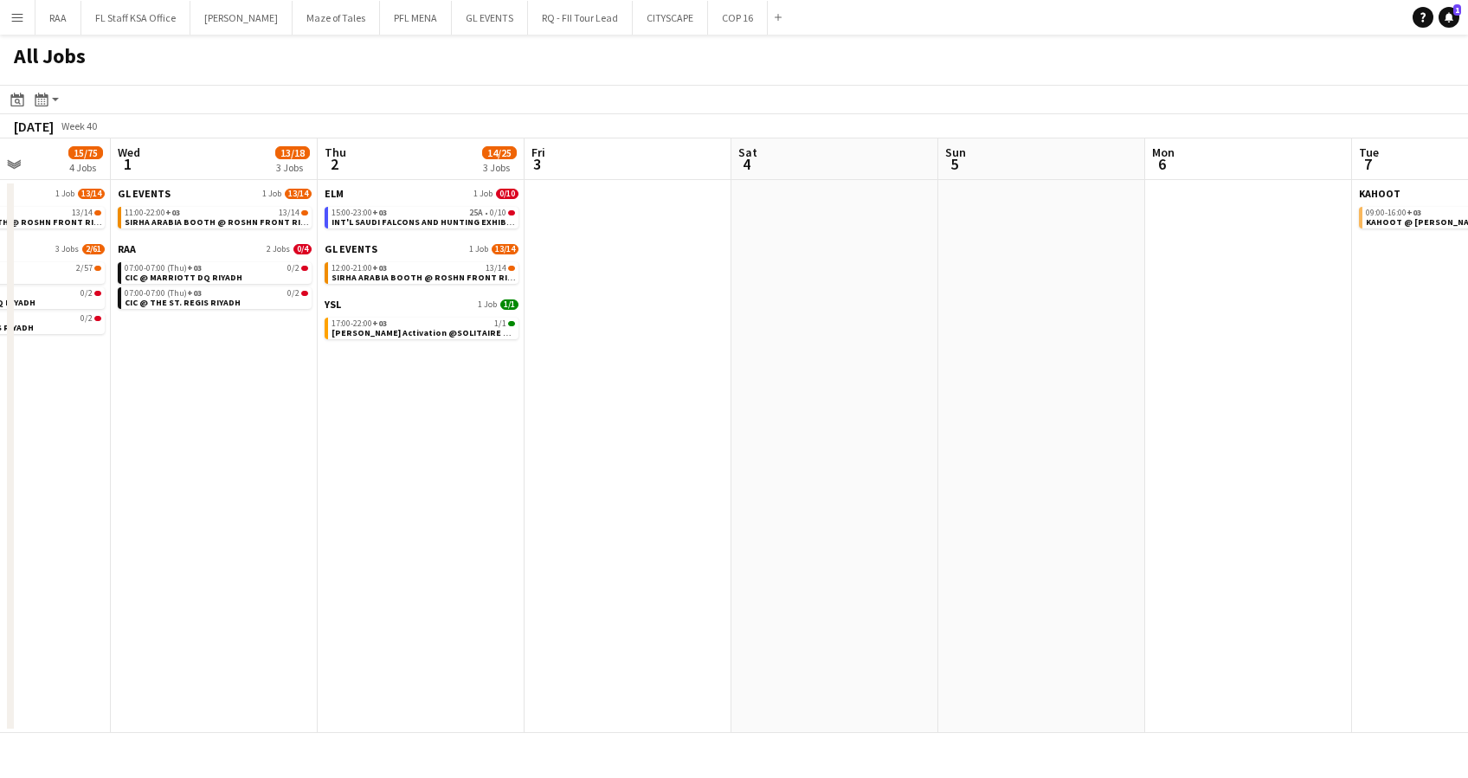
drag, startPoint x: 545, startPoint y: 449, endPoint x: 800, endPoint y: 462, distance: 255.8
click at [800, 462] on app-calendar-viewport "Sun 28 3/5 3 Jobs Mon 29 4/61 3 Jobs Tue 30 15/75 4 Jobs Wed 1 13/18 3 Jobs Thu…" at bounding box center [734, 436] width 1468 height 595
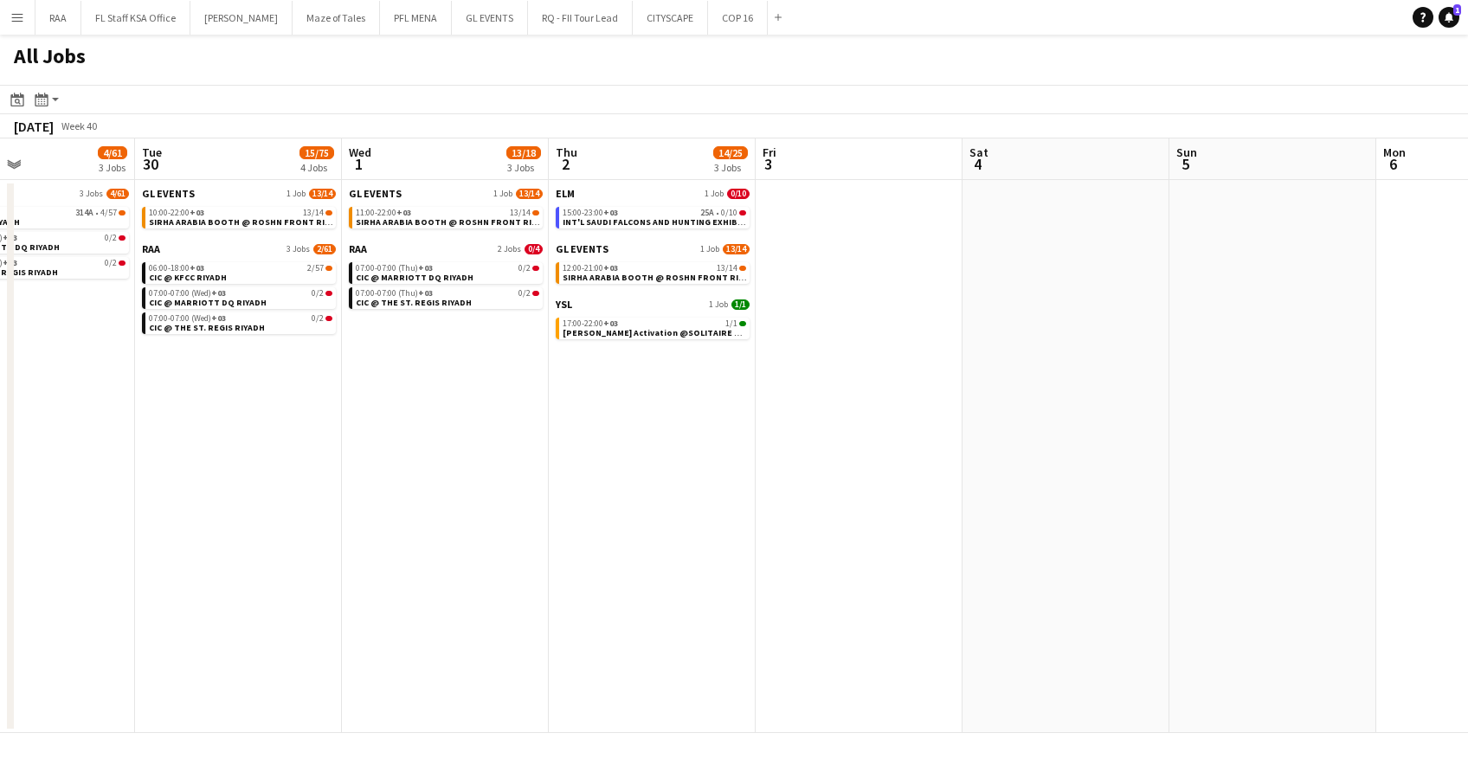
click at [810, 468] on app-calendar-viewport "Sat 27 4/80 3 Jobs Sun 28 3/5 3 Jobs Mon 29 4/61 3 Jobs Tue 30 15/75 4 Jobs Wed…" at bounding box center [734, 436] width 1468 height 595
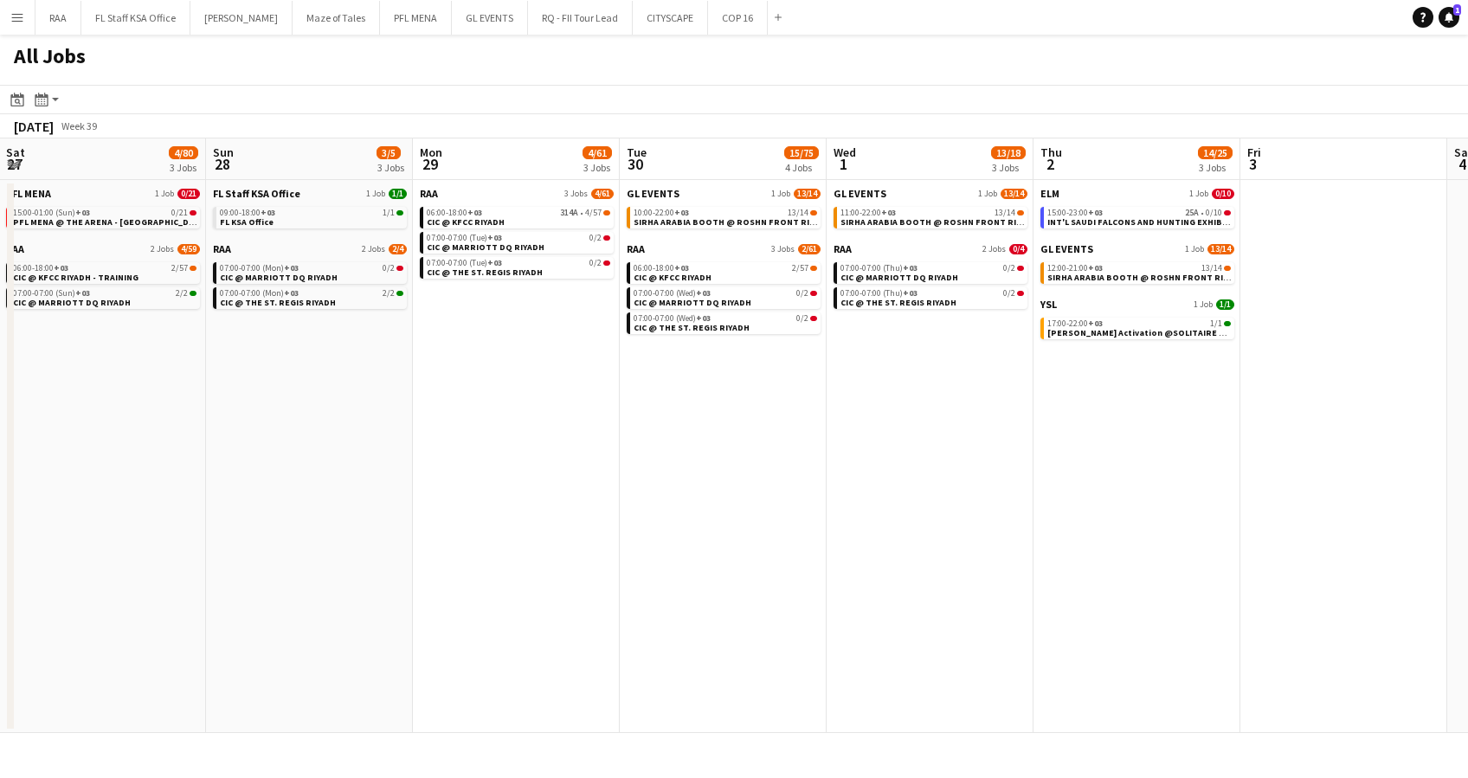
drag, startPoint x: 449, startPoint y: 471, endPoint x: 923, endPoint y: 490, distance: 474.9
click at [923, 490] on app-calendar-viewport "Thu 25 Fri 26 Sat 27 4/80 3 Jobs Sun 28 3/5 3 Jobs Mon 29 4/61 3 Jobs Tue 30 15…" at bounding box center [734, 436] width 1468 height 595
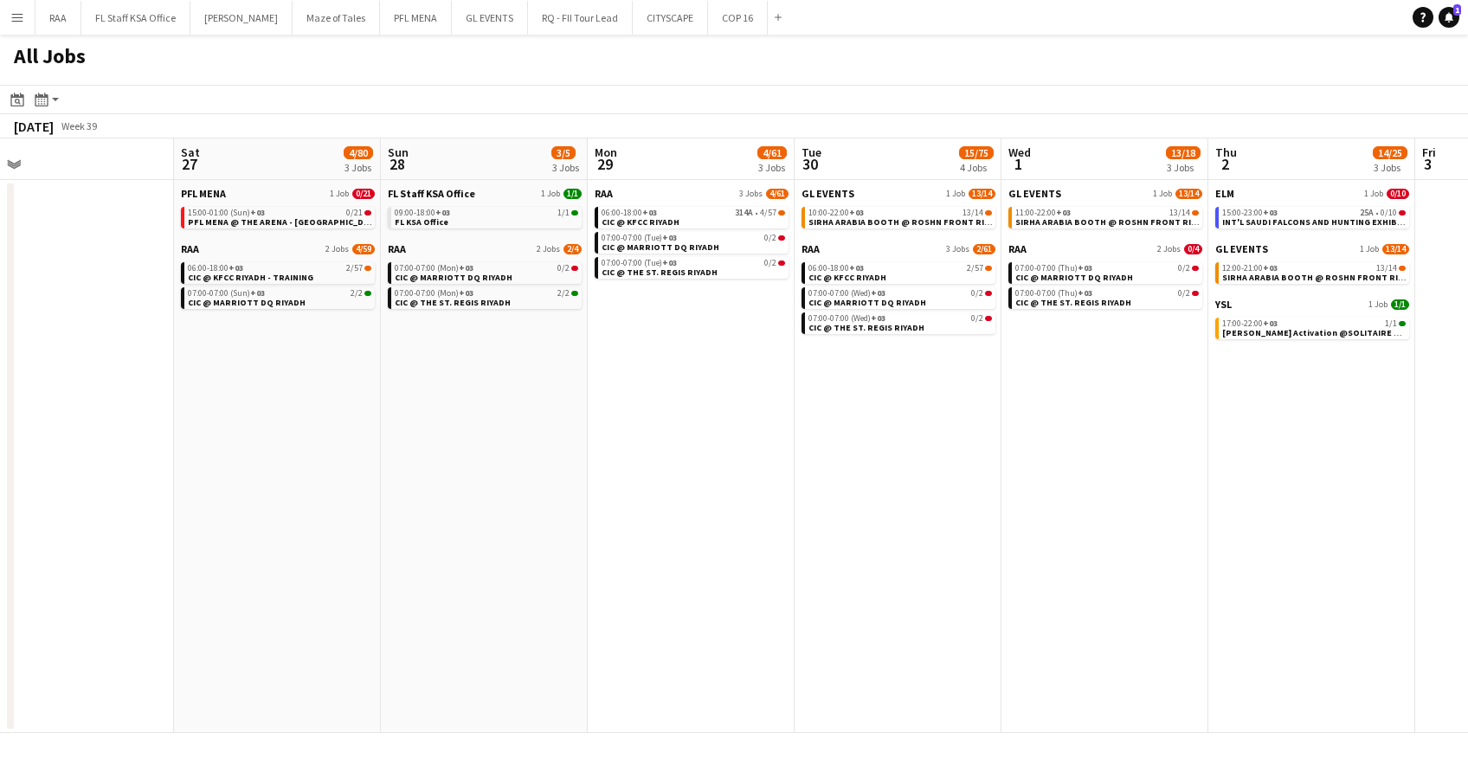
scroll to position [0, 402]
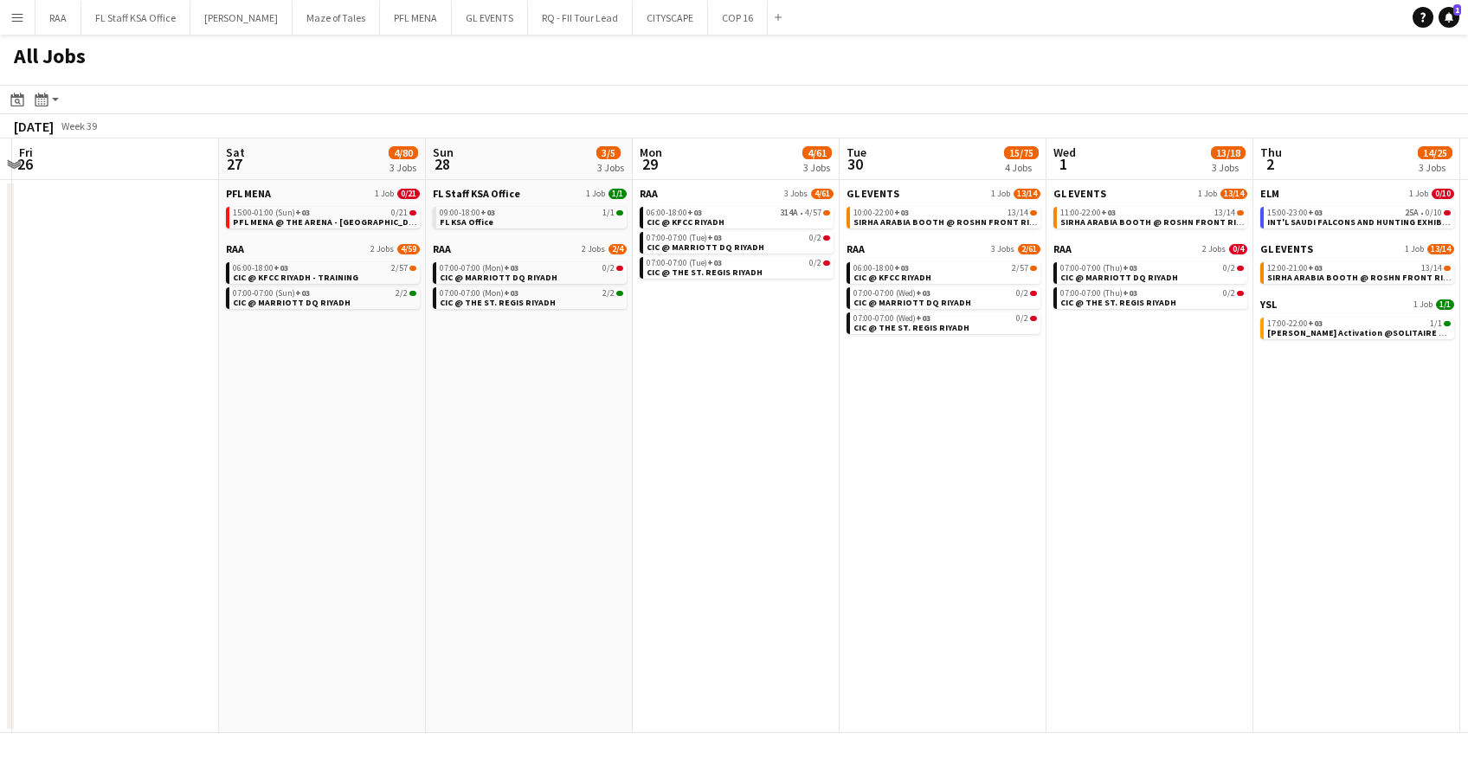
drag, startPoint x: 629, startPoint y: 486, endPoint x: 702, endPoint y: 486, distance: 73.6
click at [702, 486] on app-calendar-viewport "Wed 24 Thu 25 Fri 26 Sat 27 4/80 3 Jobs Sun 28 3/5 3 Jobs Mon 29 4/61 3 Jobs Tu…" at bounding box center [734, 436] width 1468 height 595
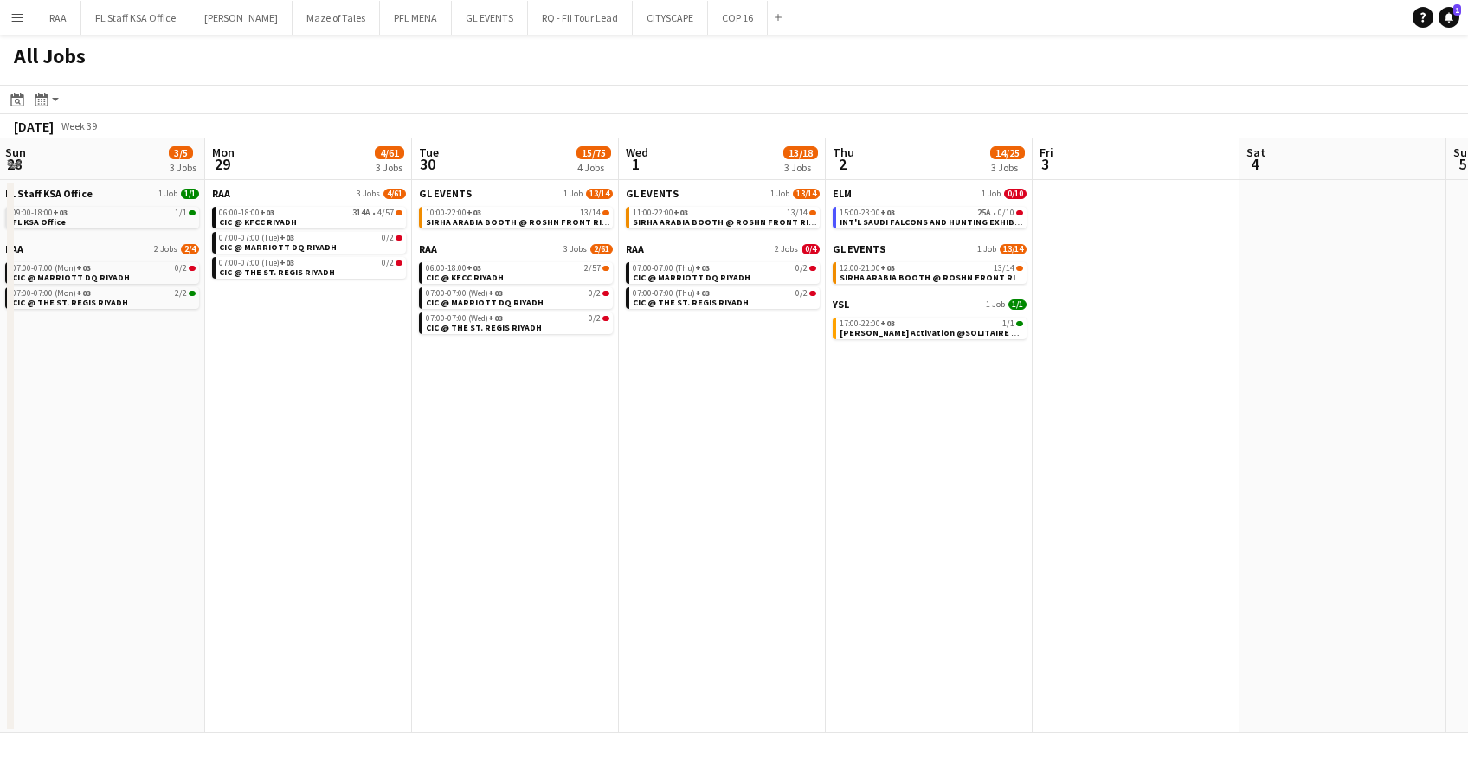
drag, startPoint x: 1011, startPoint y: 508, endPoint x: 580, endPoint y: 500, distance: 431.3
click at [581, 500] on app-calendar-viewport "Wed 24 Thu 25 Fri 26 Sat 27 4/80 3 Jobs Sun 28 3/5 3 Jobs Mon 29 4/61 3 Jobs Tu…" at bounding box center [734, 436] width 1468 height 595
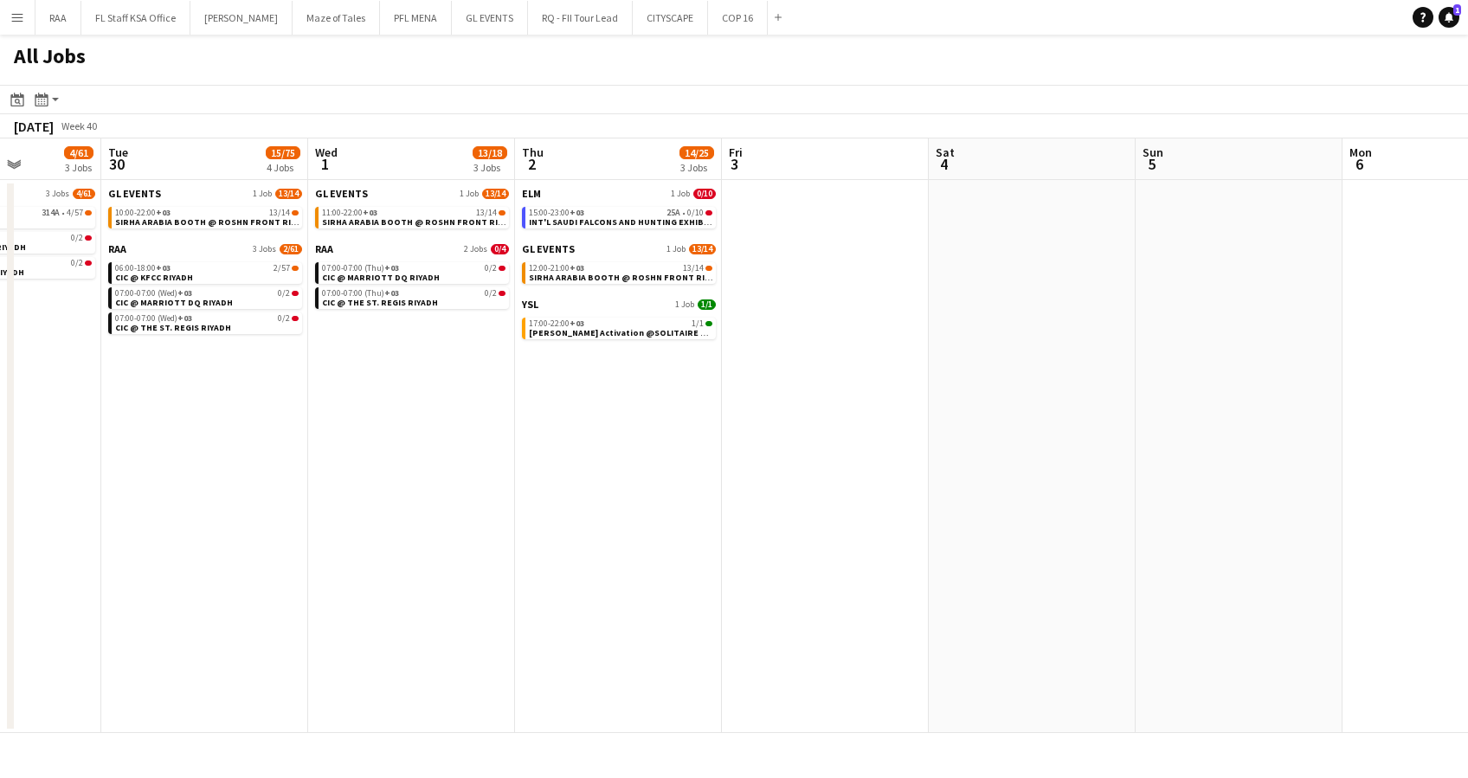
scroll to position [0, 733]
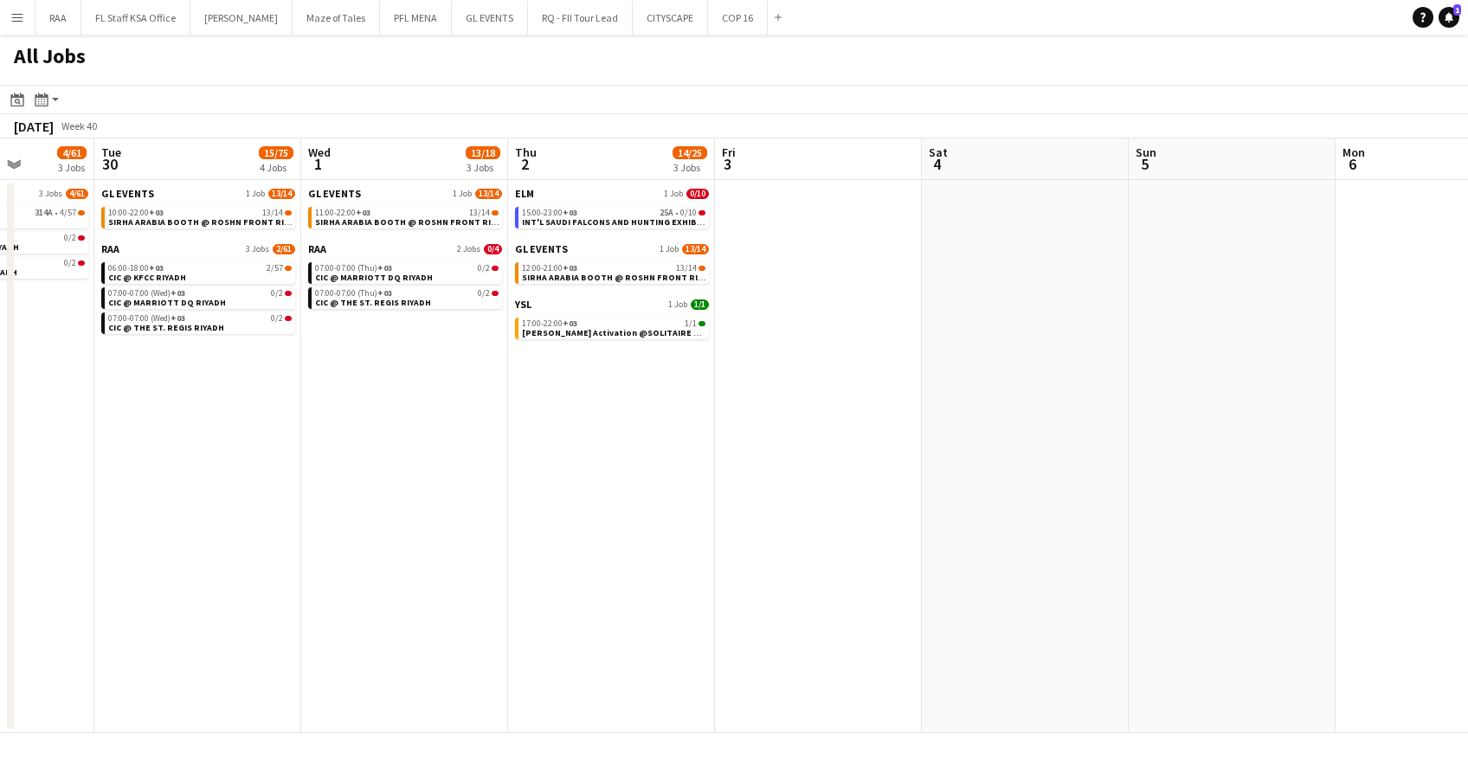
drag, startPoint x: 921, startPoint y: 542, endPoint x: 607, endPoint y: 504, distance: 316.6
click at [607, 504] on app-calendar-viewport "Fri 26 Sat 27 4/80 3 Jobs Sun 28 3/5 3 Jobs Mon 29 4/61 3 Jobs Tue 30 15/75 4 J…" at bounding box center [734, 436] width 1468 height 595
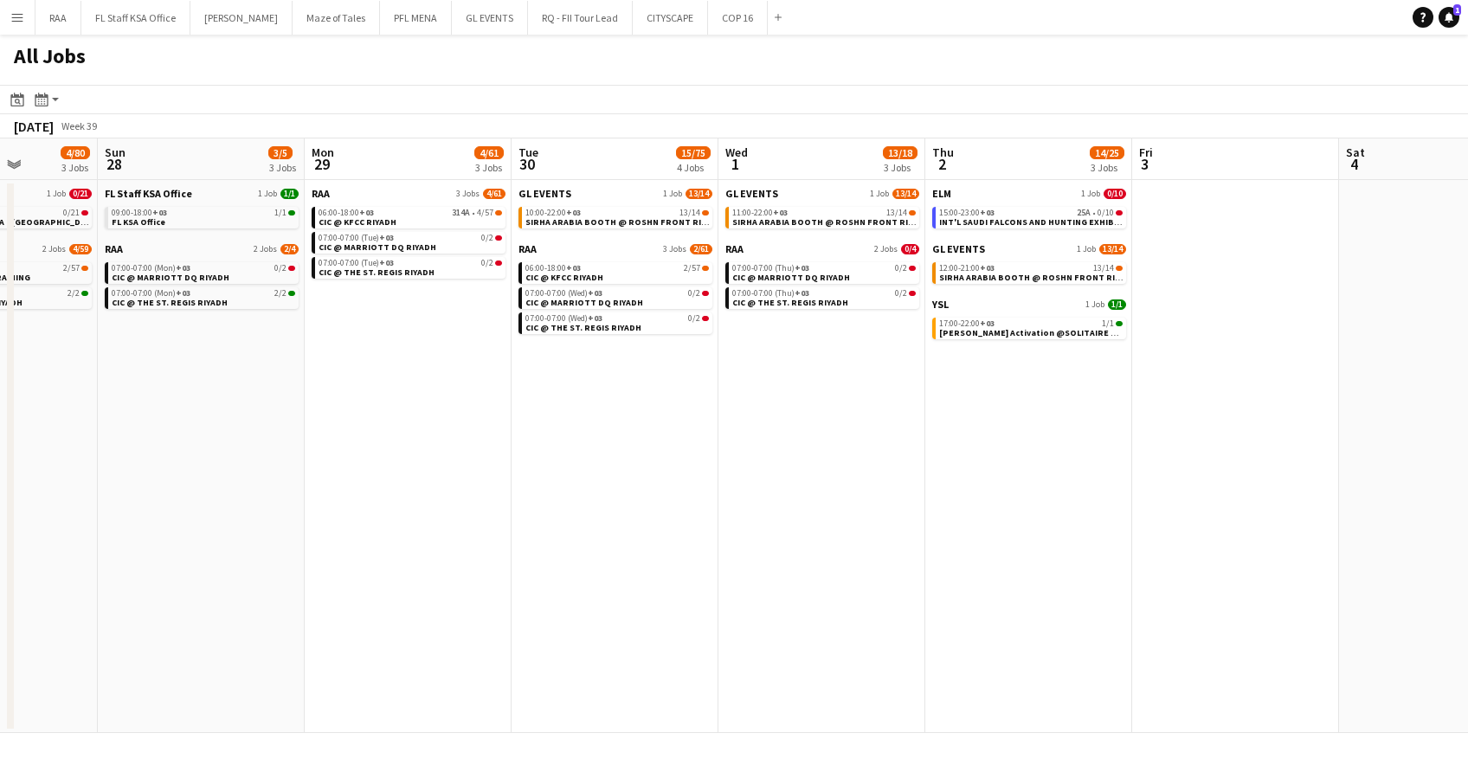
drag, startPoint x: 497, startPoint y: 485, endPoint x: 913, endPoint y: 497, distance: 416.7
click at [913, 497] on app-calendar-viewport "Thu 25 Fri 26 Sat 27 4/80 3 Jobs Sun 28 3/5 3 Jobs Mon 29 4/61 3 Jobs Tue 30 15…" at bounding box center [734, 436] width 1468 height 595
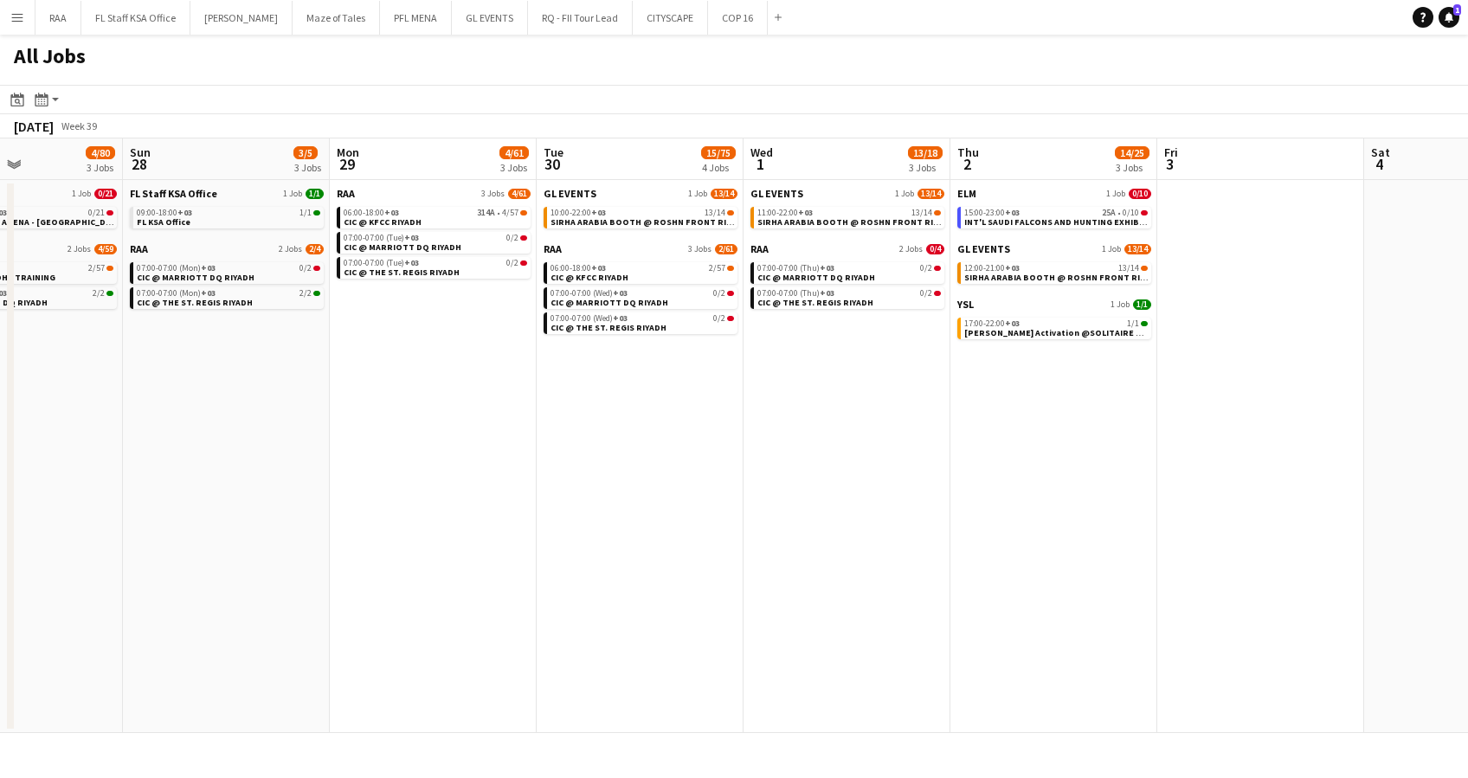
drag, startPoint x: 429, startPoint y: 530, endPoint x: 446, endPoint y: 567, distance: 40.7
click at [446, 567] on app-calendar-viewport "Thu 25 Fri 26 Sat 27 4/80 3 Jobs Sun 28 3/5 3 Jobs Mon 29 4/61 3 Jobs Tue 30 15…" at bounding box center [734, 436] width 1468 height 595
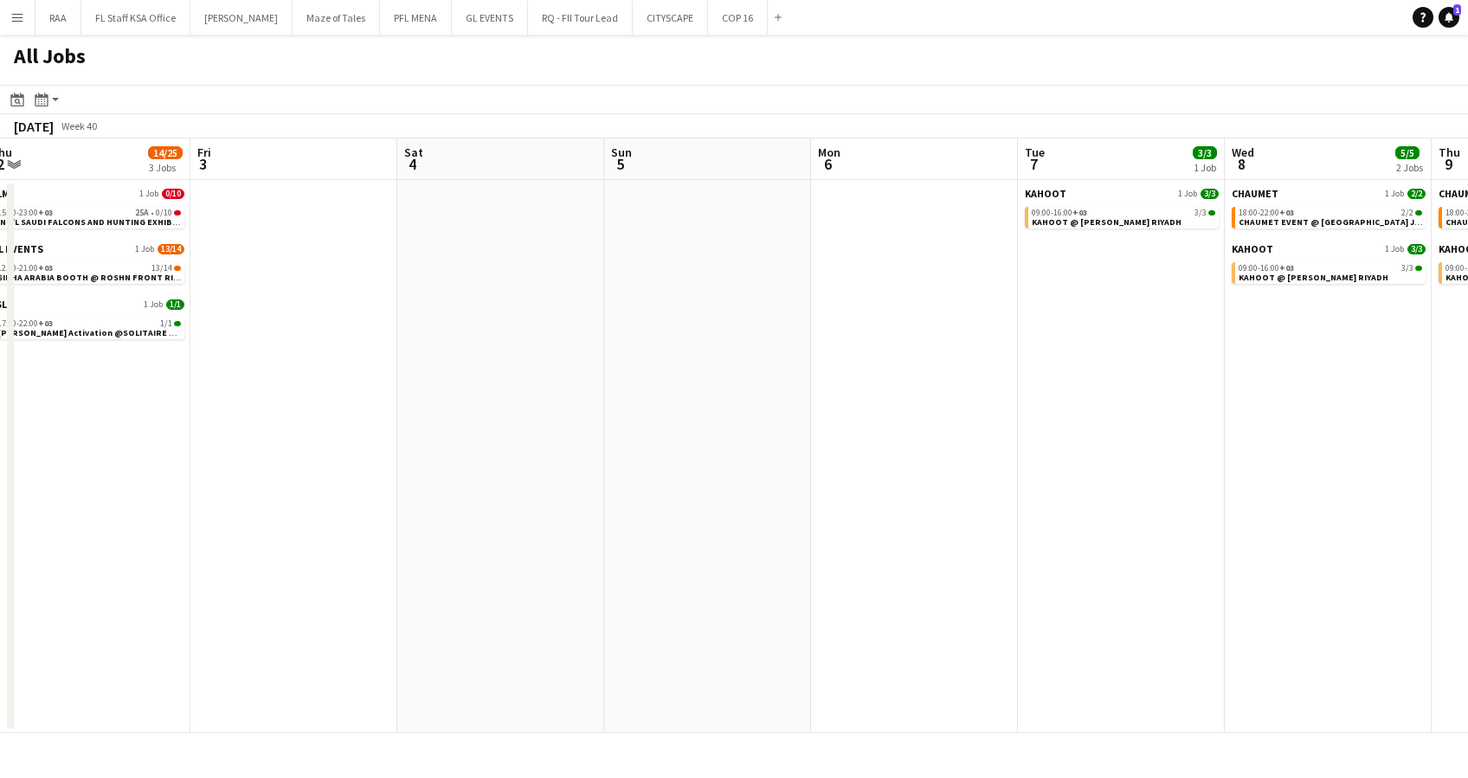
drag, startPoint x: 1165, startPoint y: 600, endPoint x: 252, endPoint y: 580, distance: 912.8
click at [207, 578] on app-calendar-viewport "Mon 29 4/61 3 Jobs Tue 30 15/75 4 Jobs Wed 1 13/18 3 Jobs Thu 2 14/25 3 Jobs Fr…" at bounding box center [734, 436] width 1468 height 595
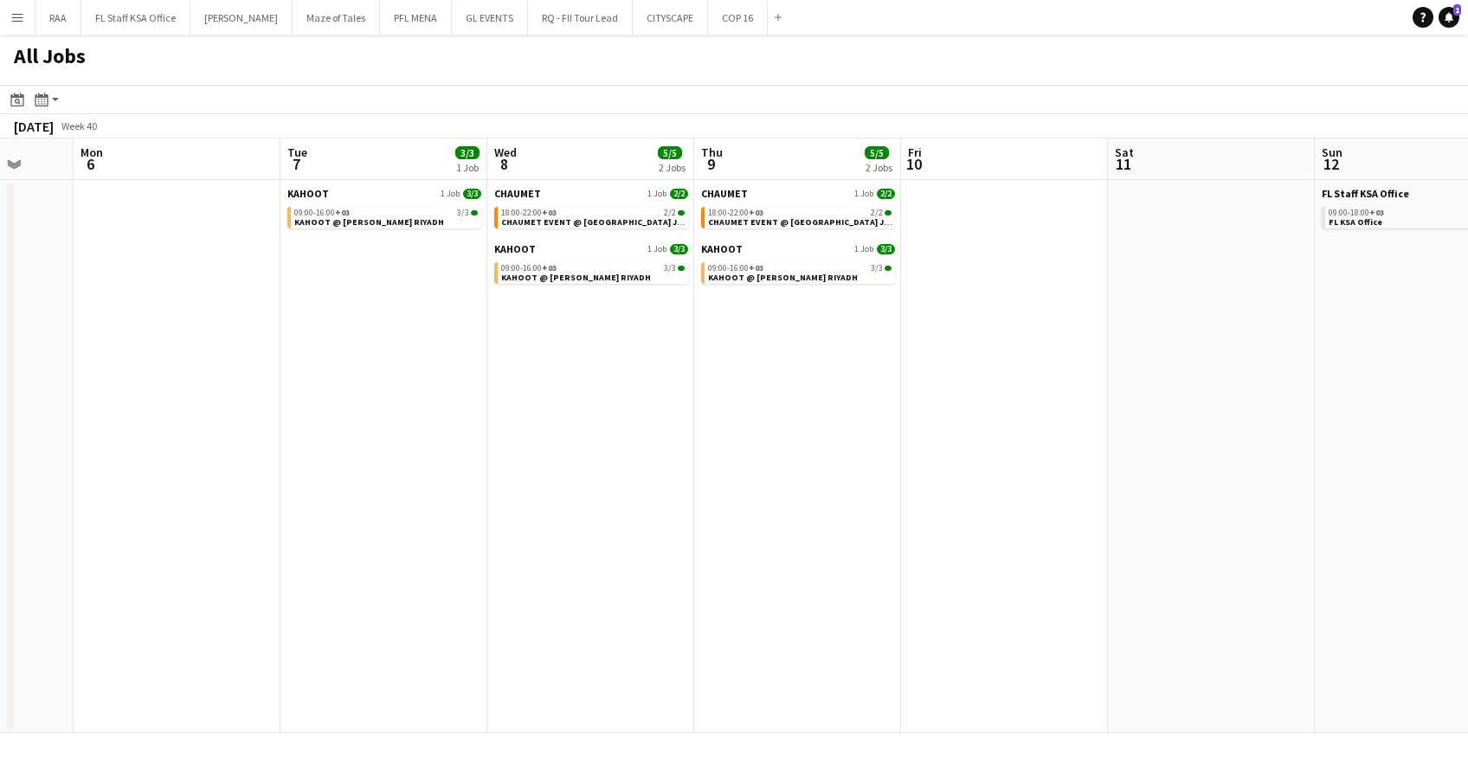
drag, startPoint x: 1009, startPoint y: 510, endPoint x: 251, endPoint y: 539, distance: 758.2
click at [251, 539] on app-calendar-viewport "Fri 3 Sat 4 Sun 5 Mon 6 Tue 7 3/3 1 Job Wed 8 5/5 2 Jobs Thu 9 5/5 2 Jobs Fri 1…" at bounding box center [734, 436] width 1468 height 595
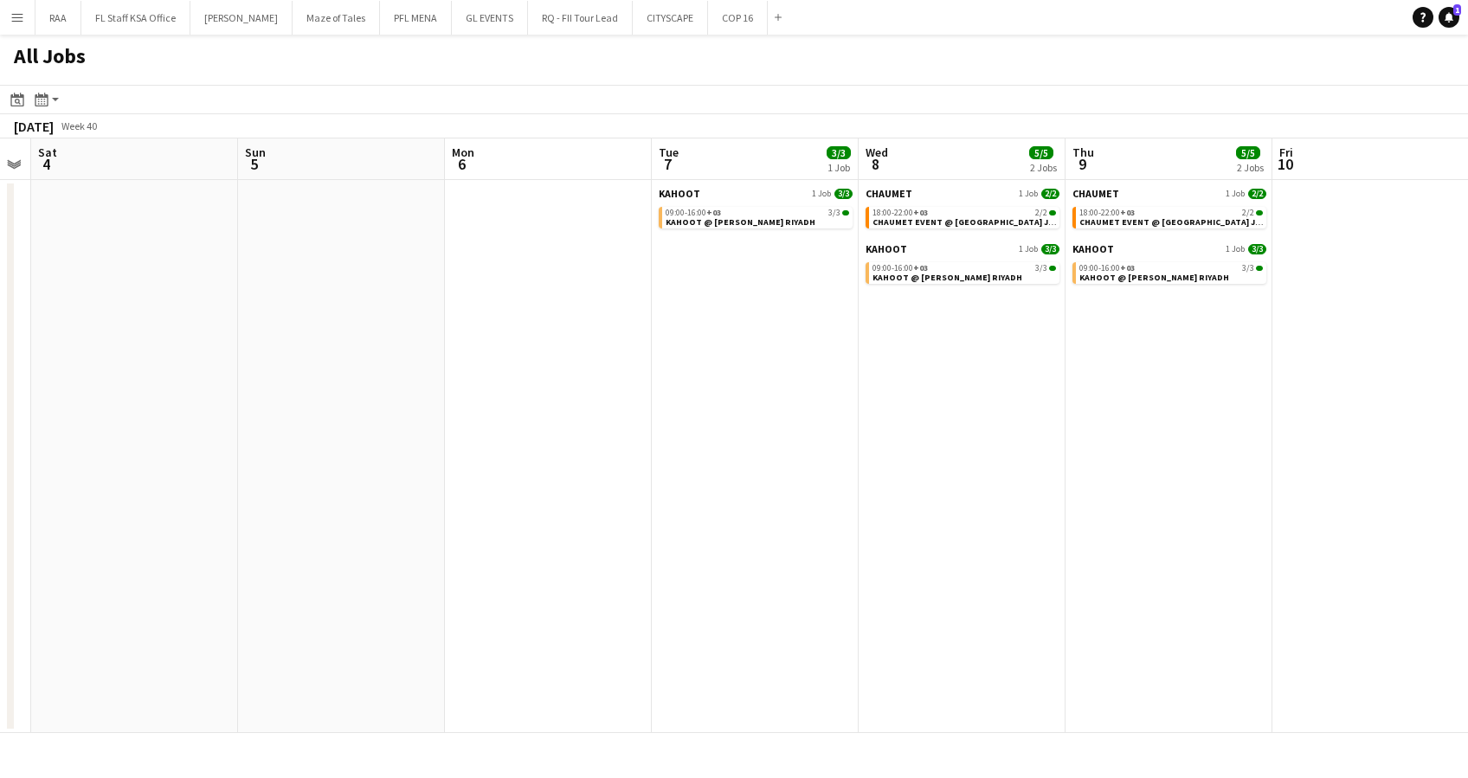
scroll to position [0, 381]
drag, startPoint x: 589, startPoint y: 523, endPoint x: 982, endPoint y: 507, distance: 393.4
click at [982, 507] on app-calendar-viewport "Thu 2 14/25 3 Jobs Fri 3 Sat 4 Sun 5 Mon 6 Tue 7 3/3 1 Job Wed 8 5/5 2 Jobs Thu…" at bounding box center [734, 436] width 1468 height 595
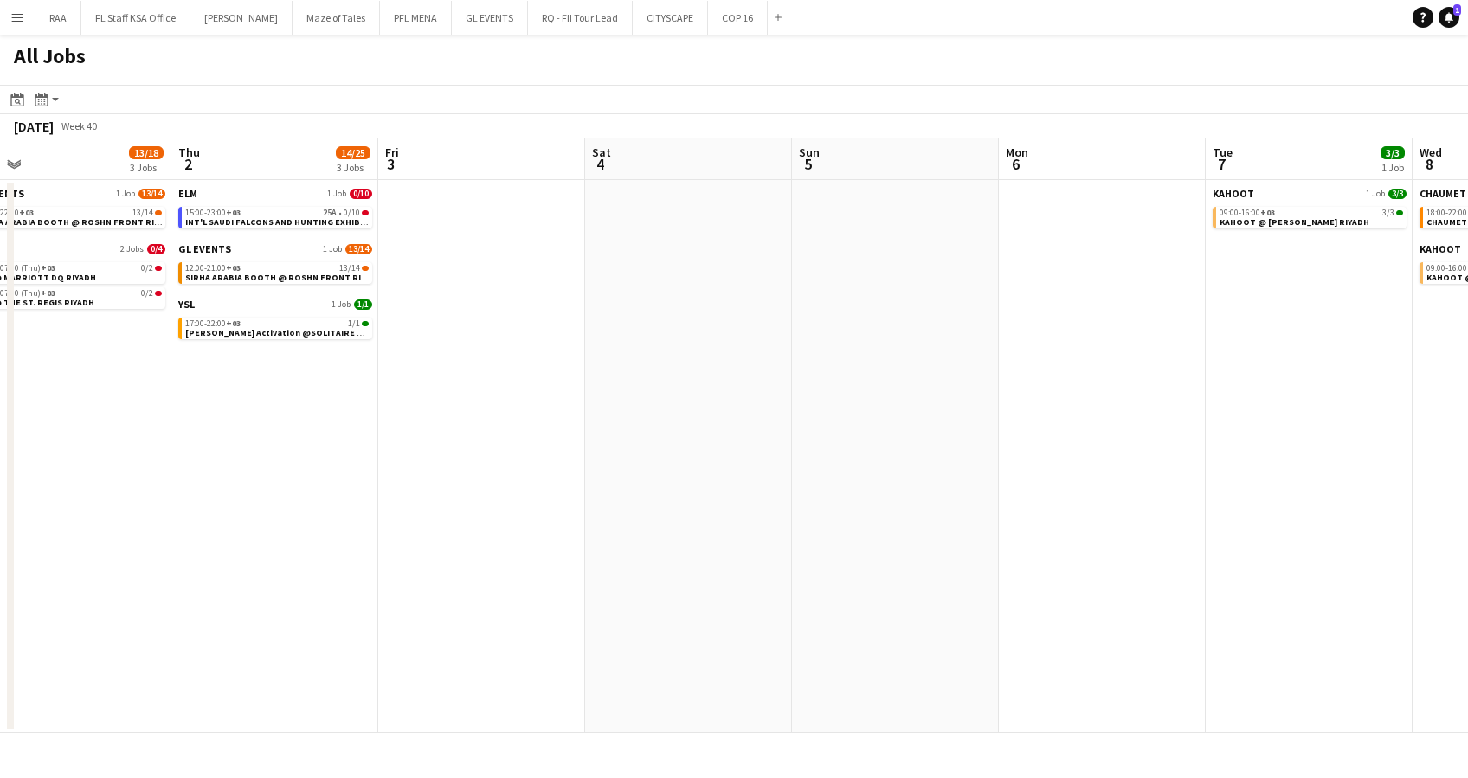
drag, startPoint x: 1080, startPoint y: 533, endPoint x: 962, endPoint y: 531, distance: 117.8
click at [1085, 533] on app-calendar-viewport "Mon 29 4/61 3 Jobs Tue 30 15/75 4 Jobs Wed 1 13/18 3 Jobs Thu 2 14/25 3 Jobs Fr…" at bounding box center [734, 436] width 1468 height 595
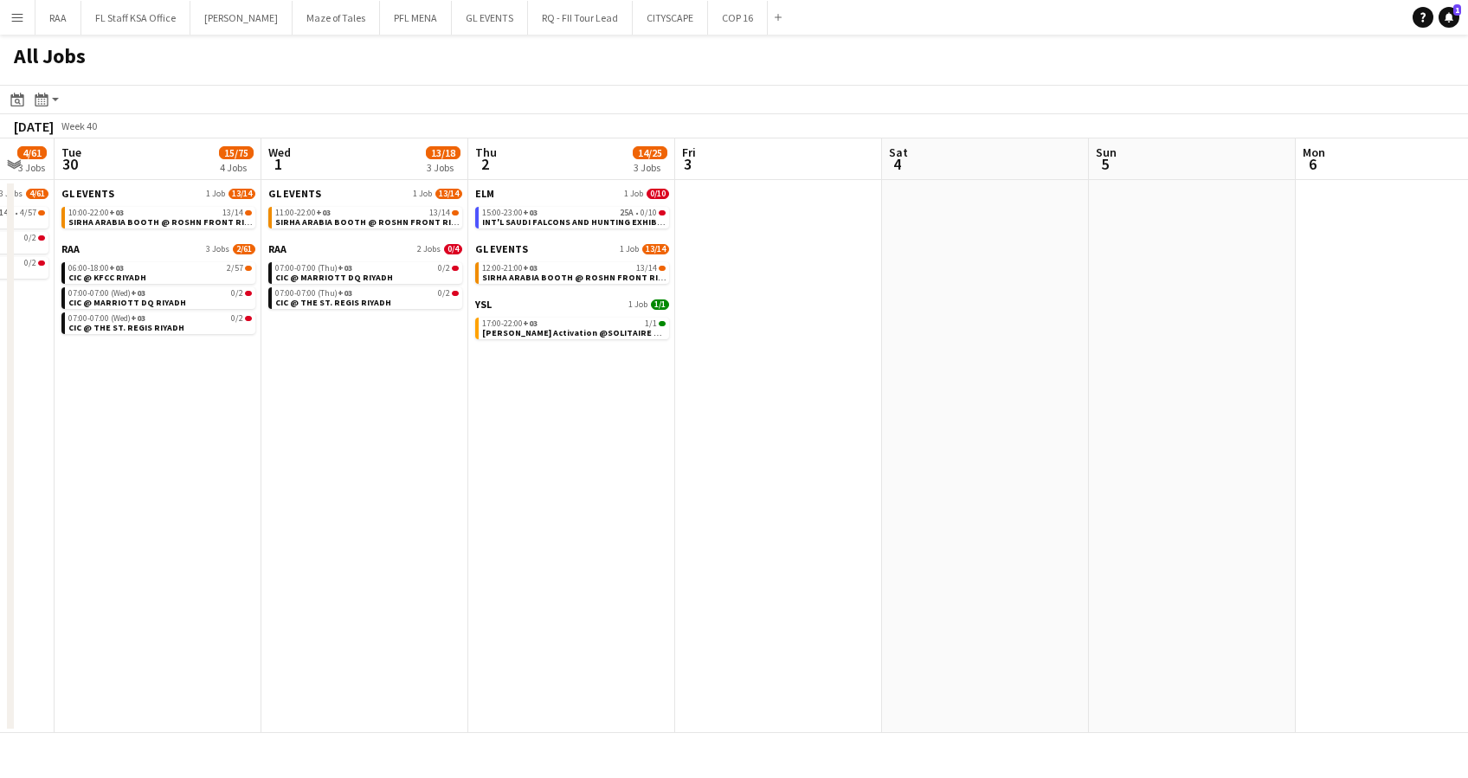
drag, startPoint x: 610, startPoint y: 531, endPoint x: 795, endPoint y: 548, distance: 185.2
click at [914, 533] on app-calendar-viewport "Sun 28 3/5 3 Jobs Mon 29 4/61 3 Jobs Tue 30 15/75 4 Jobs Wed 1 13/18 3 Jobs Thu…" at bounding box center [734, 436] width 1468 height 595
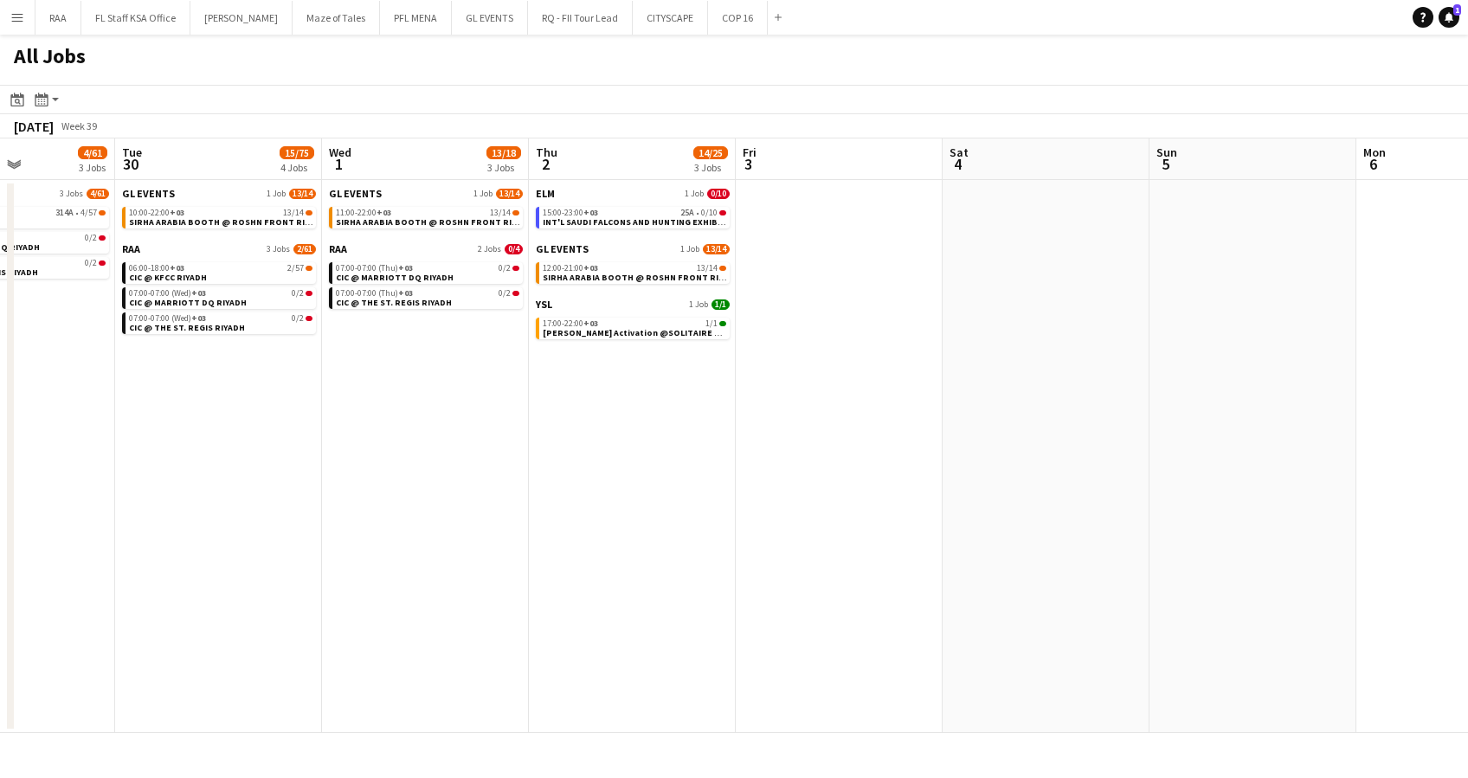
drag, startPoint x: 628, startPoint y: 573, endPoint x: 740, endPoint y: 578, distance: 112.6
click at [740, 578] on app-calendar-viewport "Sat 27 4/80 3 Jobs Sun 28 3/5 3 Jobs Mon 29 4/61 3 Jobs Tue 30 15/75 4 Jobs Wed…" at bounding box center [734, 436] width 1468 height 595
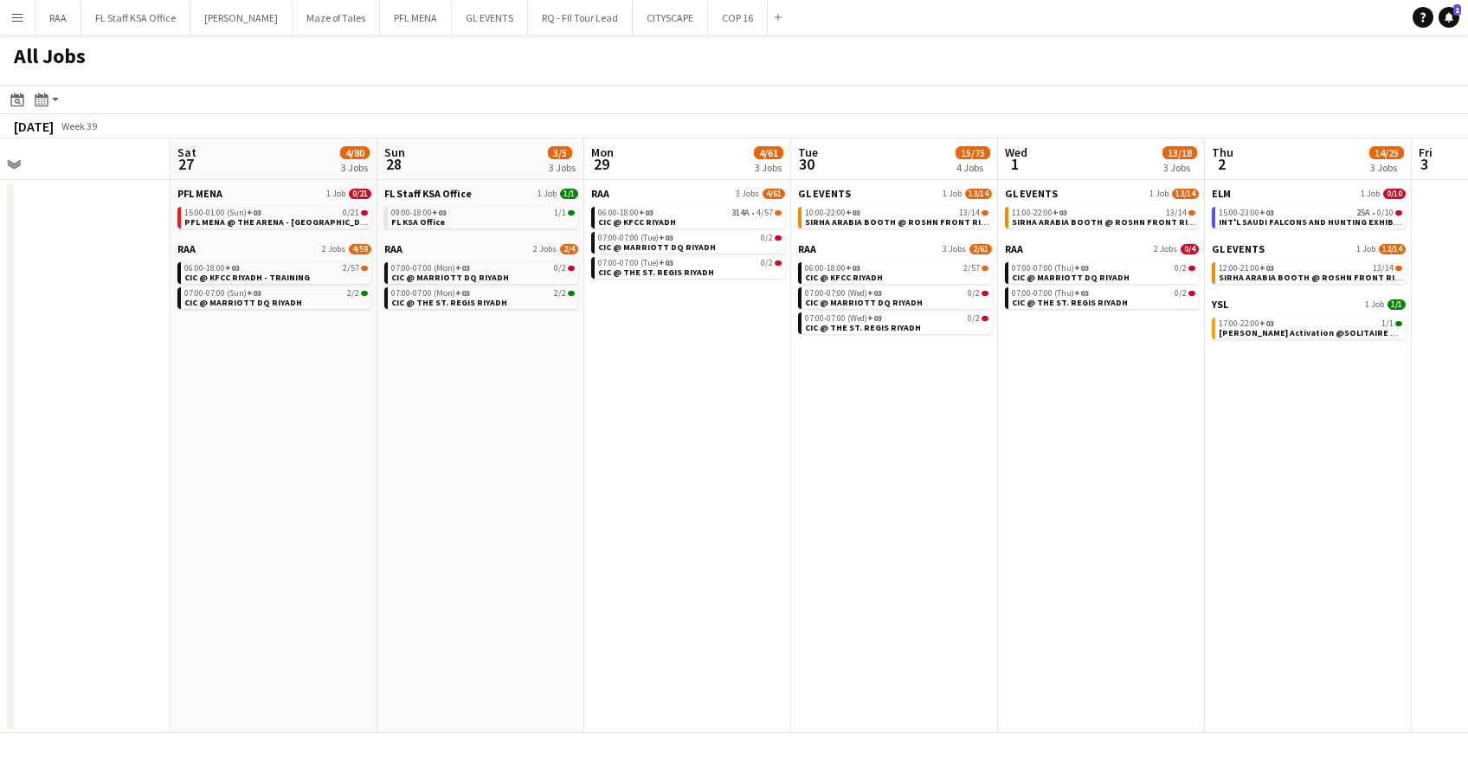
scroll to position [0, 445]
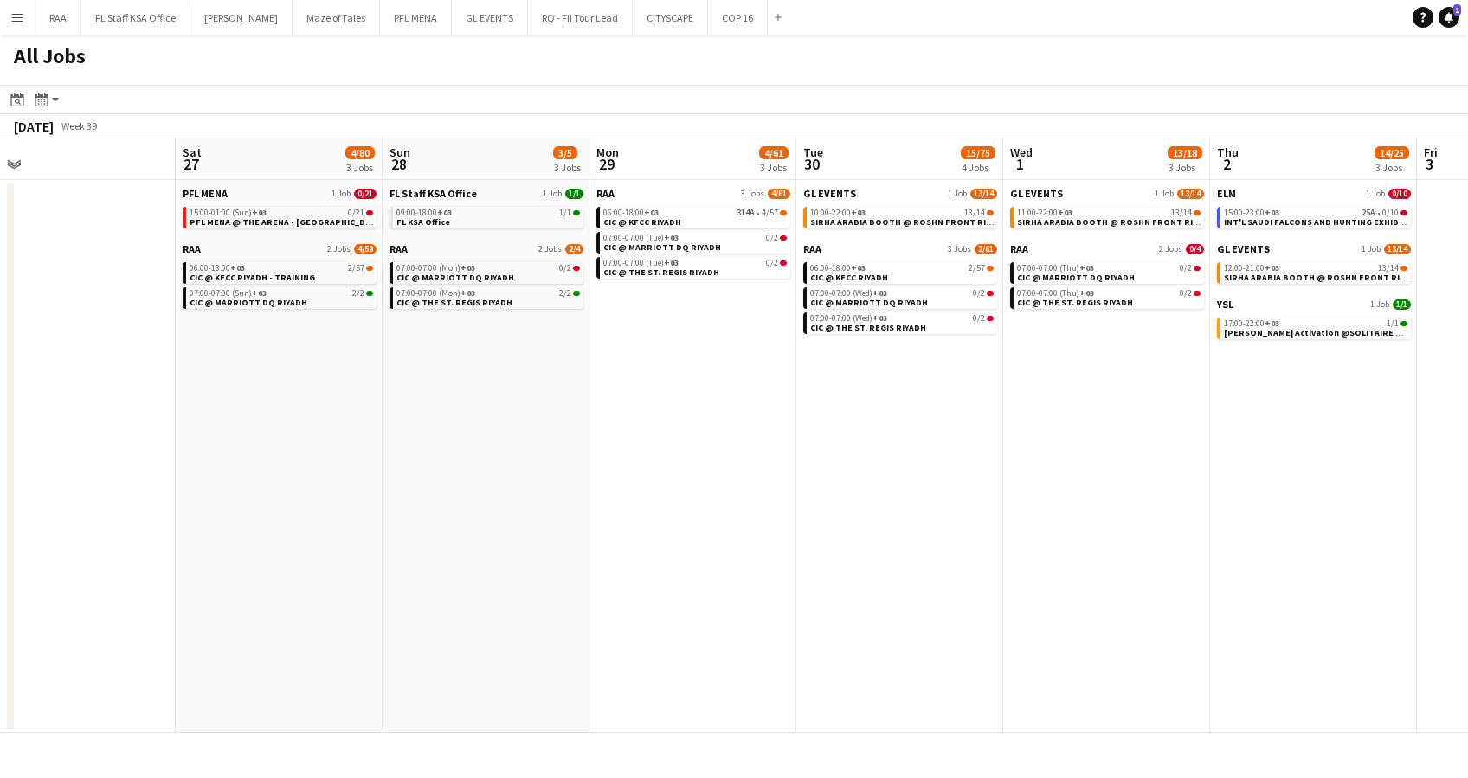
drag, startPoint x: 346, startPoint y: 451, endPoint x: 819, endPoint y: 492, distance: 474.5
click at [819, 492] on app-calendar-viewport "Wed 24 Thu 25 Fri 26 Sat 27 4/80 3 Jobs Sun 28 3/5 3 Jobs Mon 29 4/61 3 Jobs Tu…" at bounding box center [734, 436] width 1468 height 595
click at [1030, 553] on app-date-cell "GL EVENTS 1 Job 13/14 11:00-22:00 +03 13/14 SIRHA ARABIA BOOTH @ ROSHN FRONT RI…" at bounding box center [1107, 456] width 207 height 553
click at [1076, 367] on app-date-cell "GL EVENTS 1 Job 13/14 11:00-22:00 +03 13/14 SIRHA ARABIA BOOTH @ ROSHN FRONT RI…" at bounding box center [1107, 456] width 207 height 553
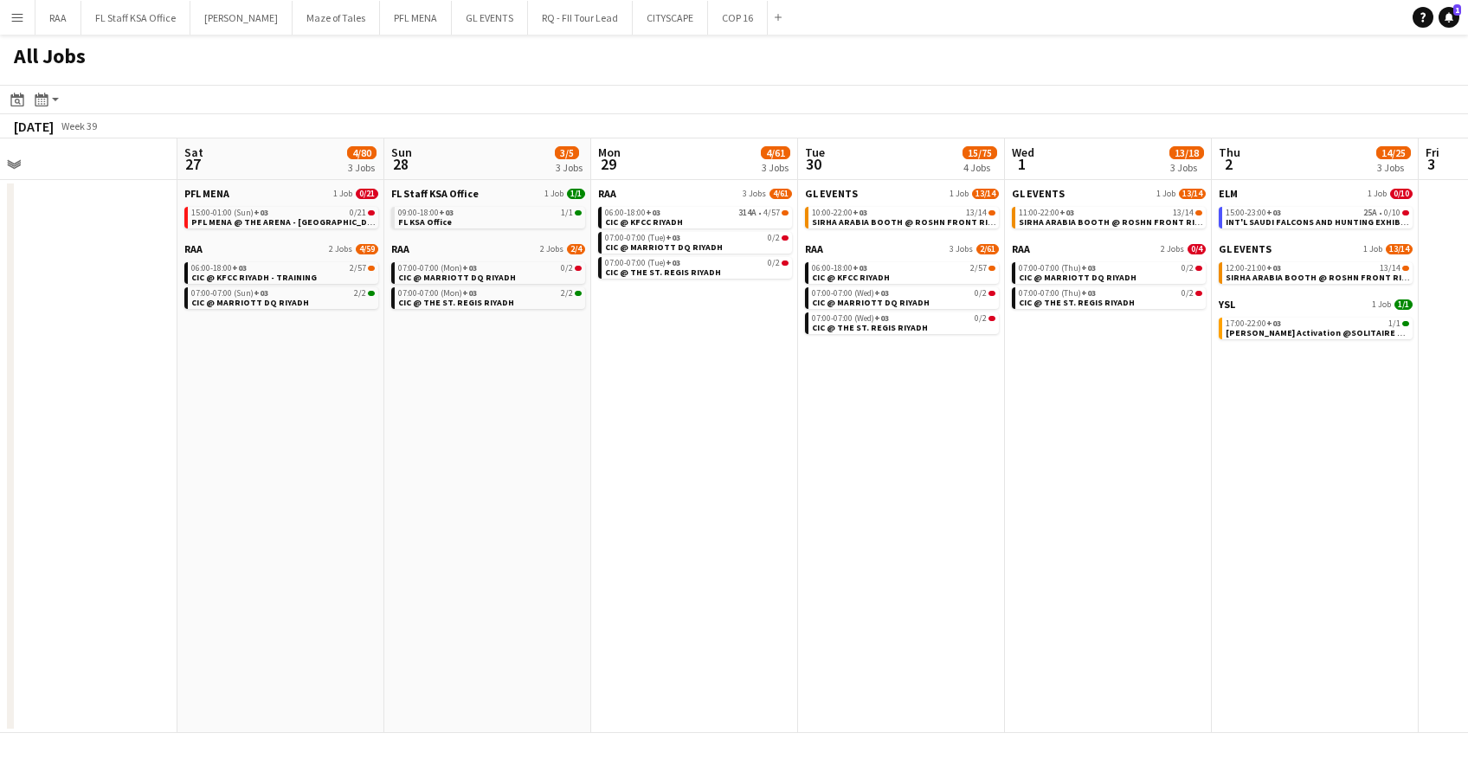
click at [14, 19] on app-icon "Menu" at bounding box center [17, 17] width 14 height 14
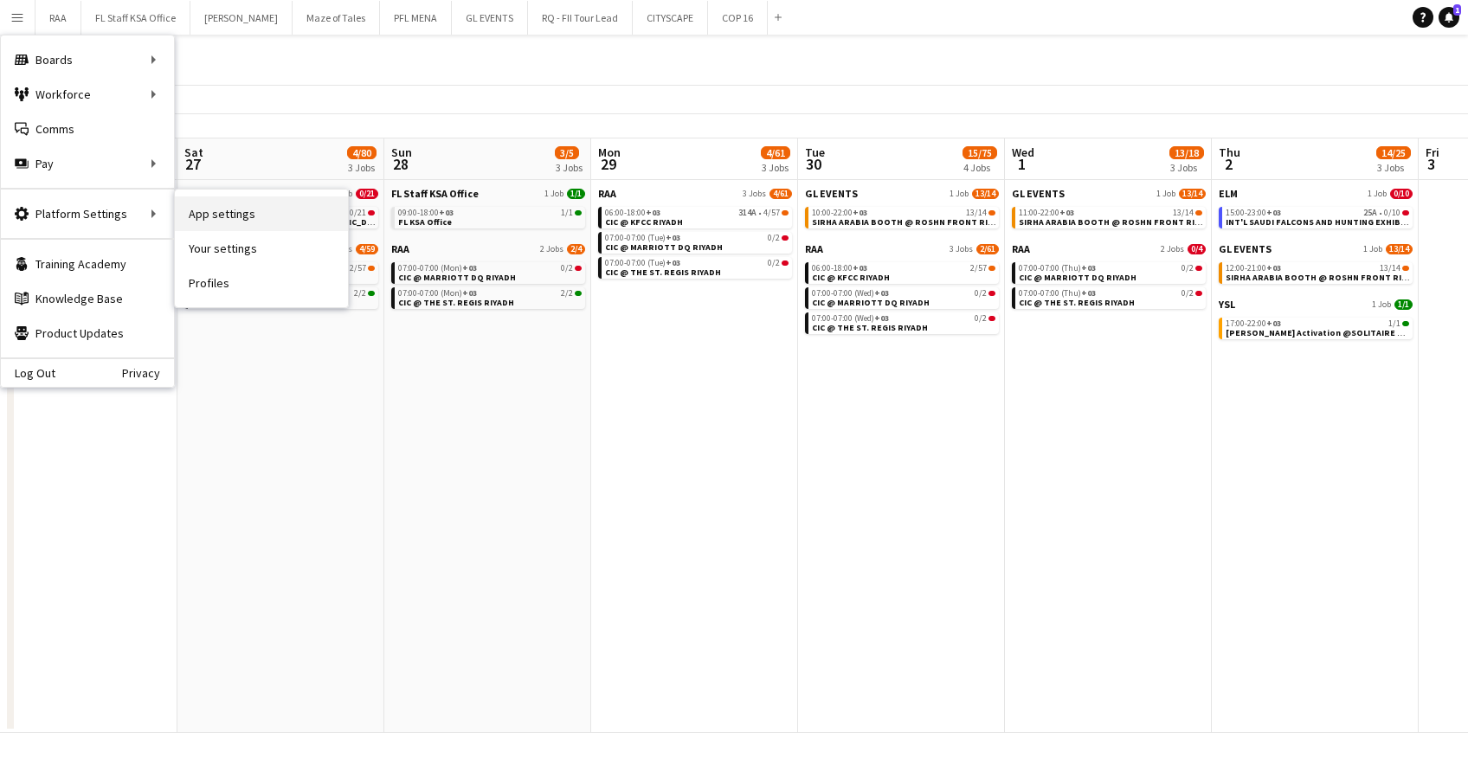
click at [249, 209] on link "App settings" at bounding box center [261, 214] width 173 height 35
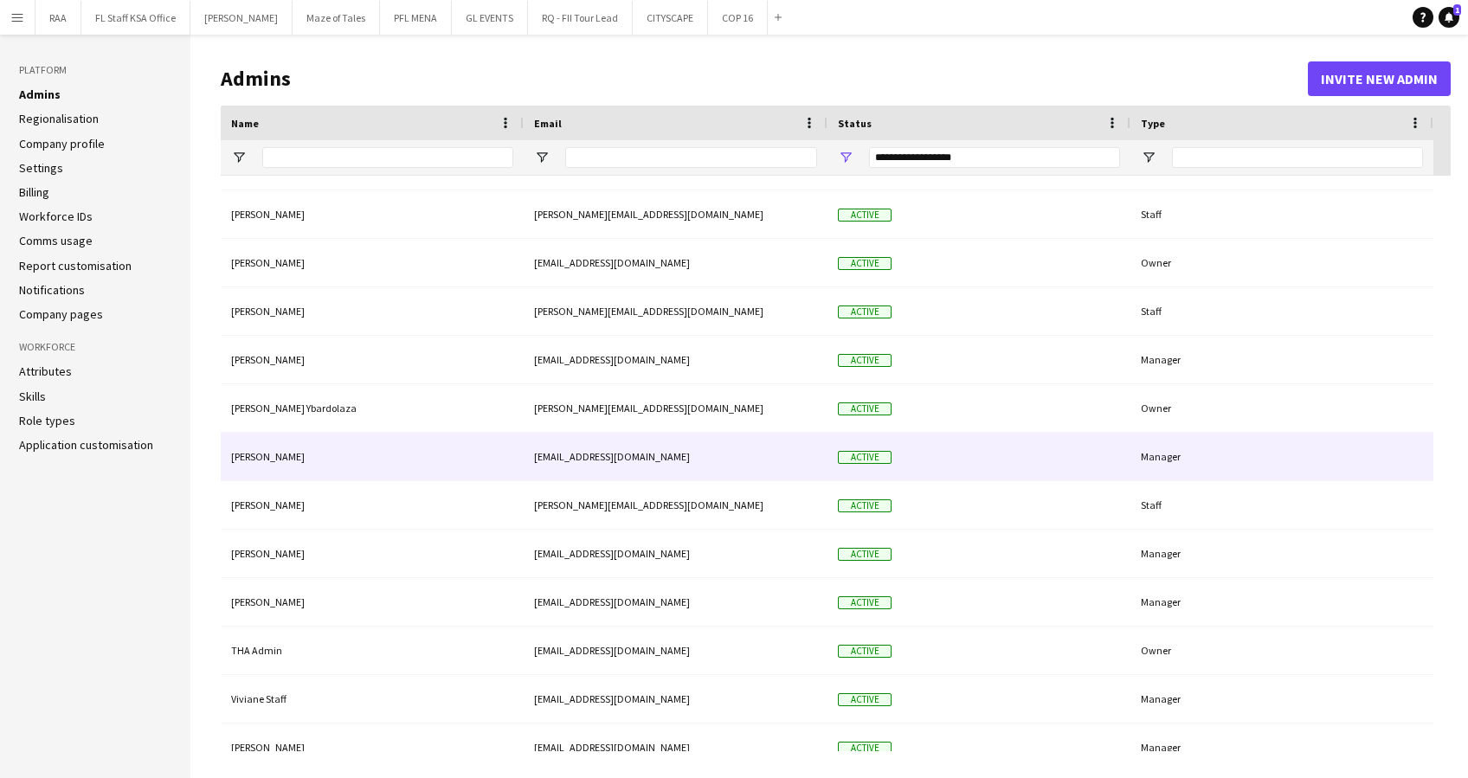
scroll to position [345, 0]
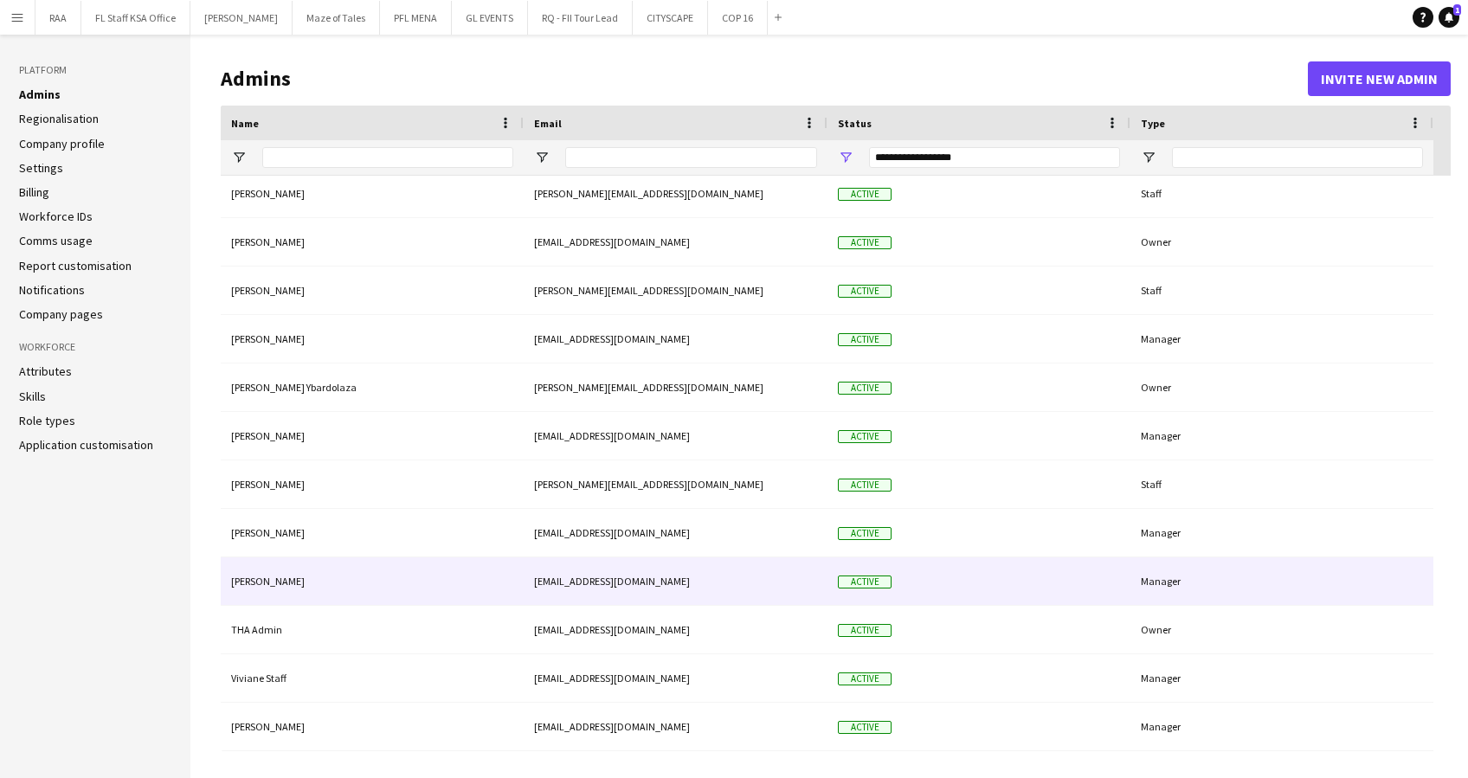
click at [1315, 588] on div "Manager" at bounding box center [1282, 582] width 303 height 48
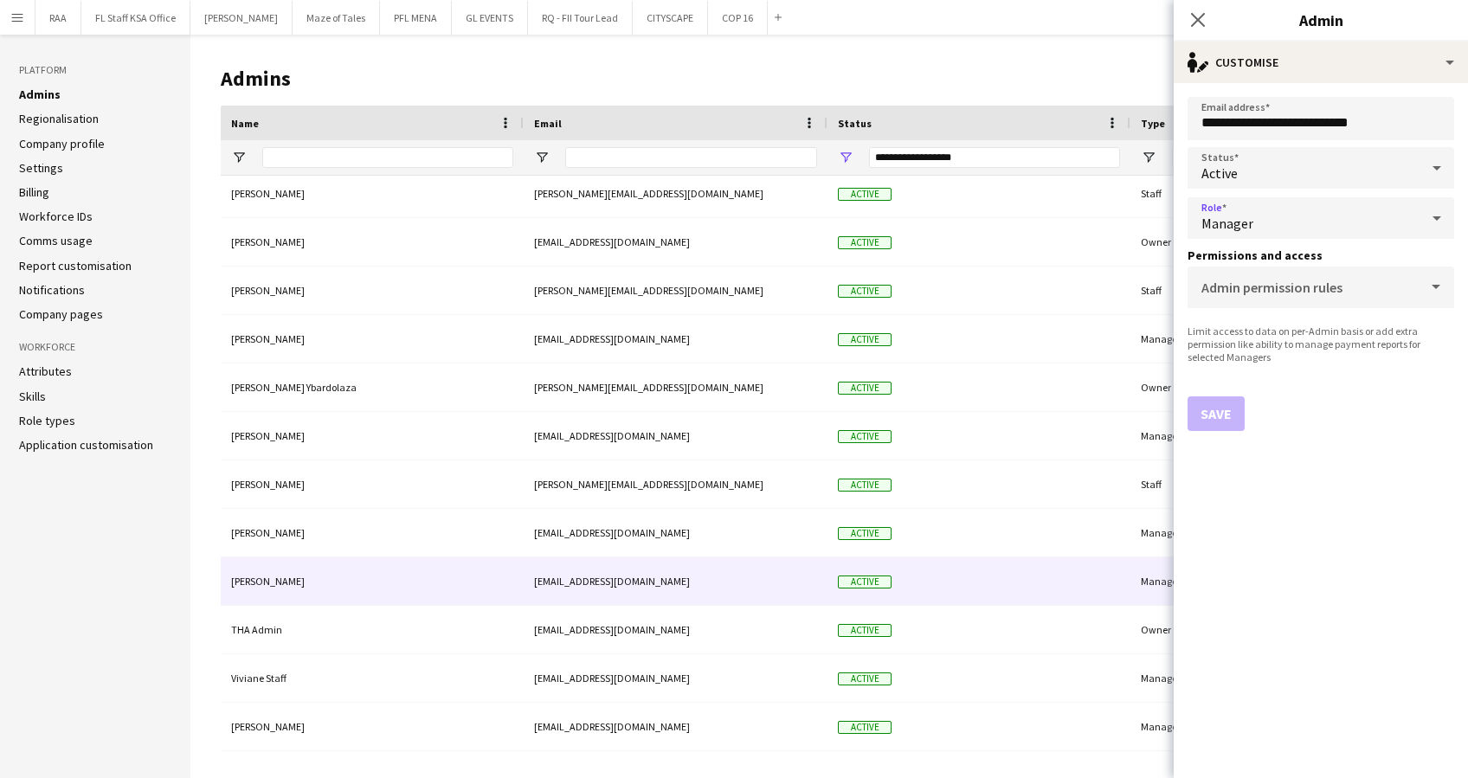
click at [1323, 221] on div "Manager" at bounding box center [1304, 218] width 232 height 42
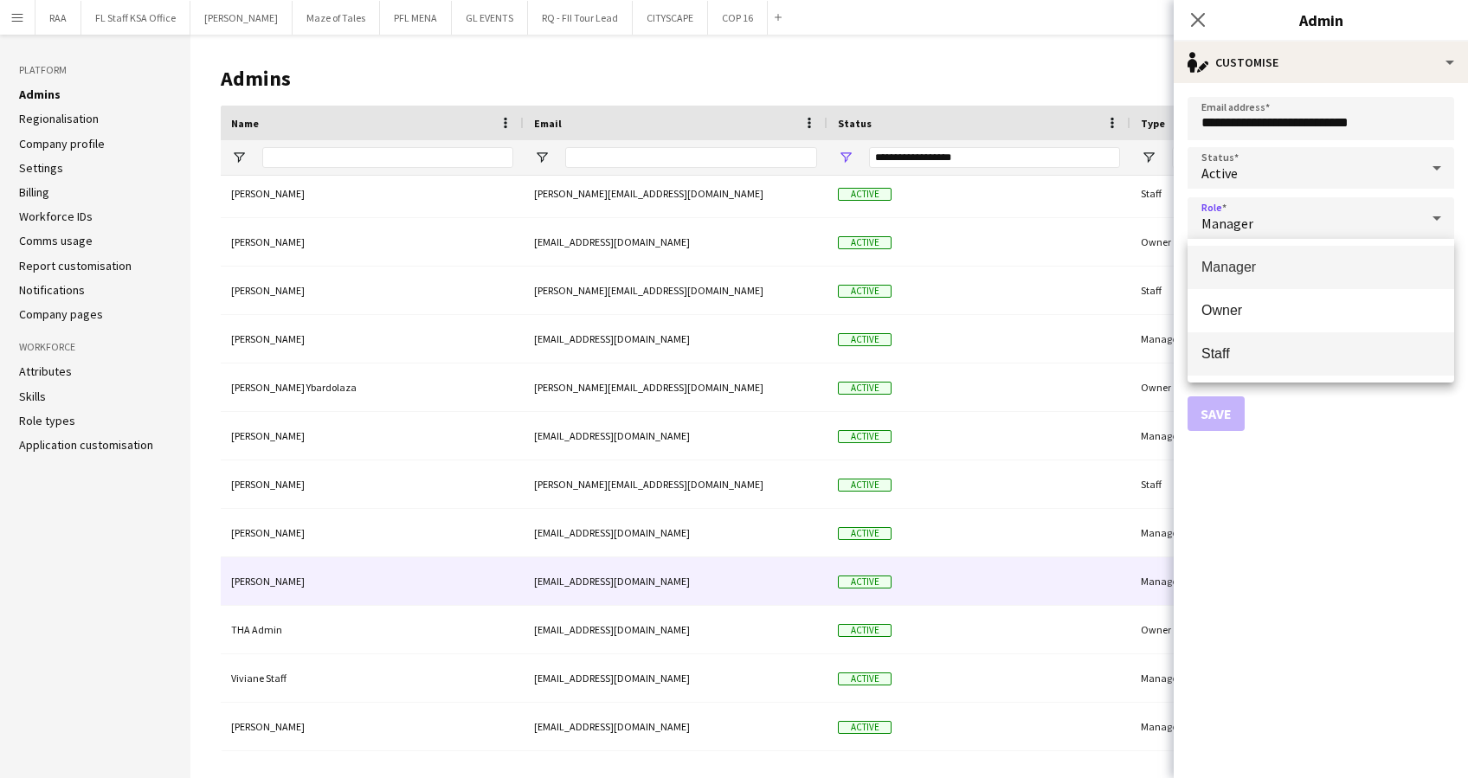
click at [1293, 343] on mat-option "Staff" at bounding box center [1321, 353] width 267 height 43
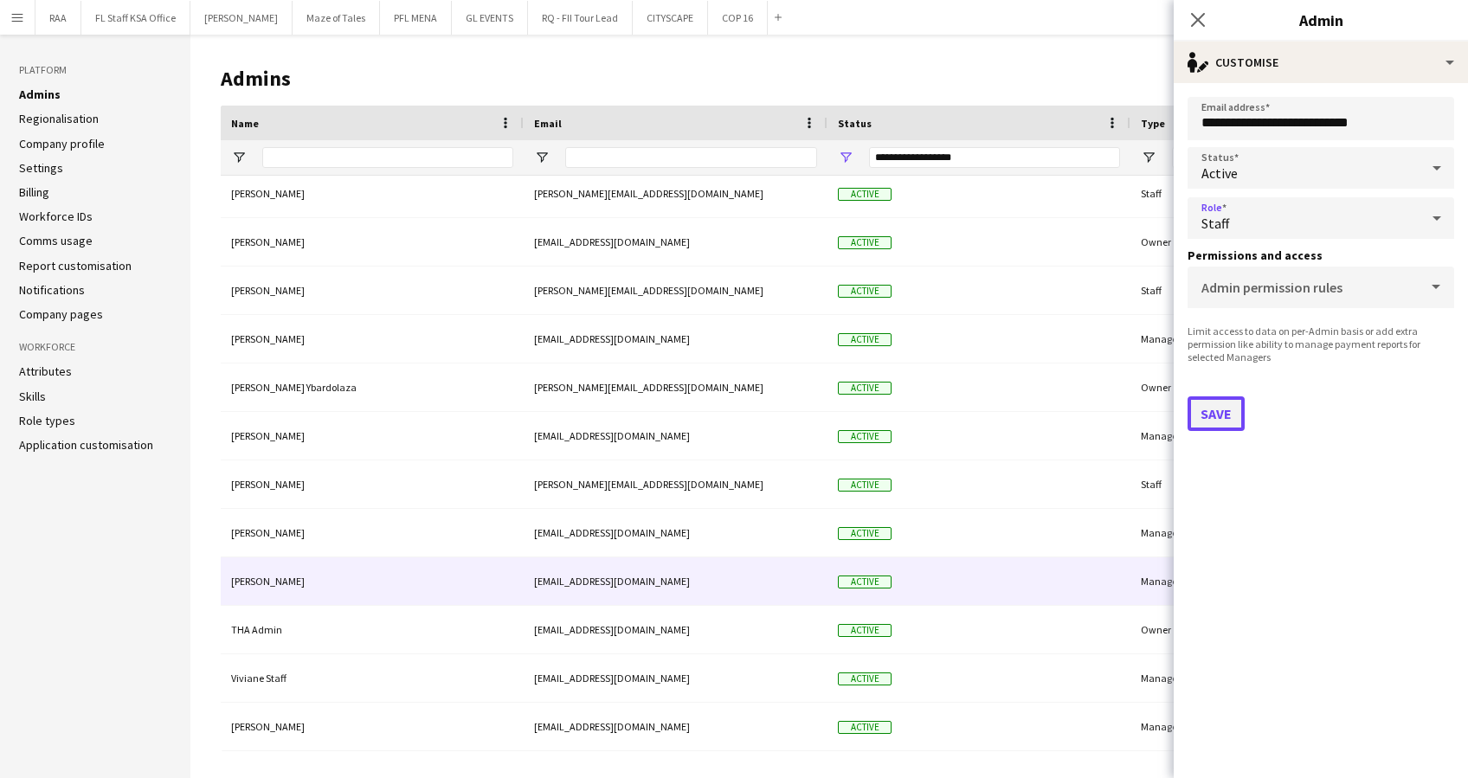
click at [1225, 410] on button "Save" at bounding box center [1216, 414] width 57 height 35
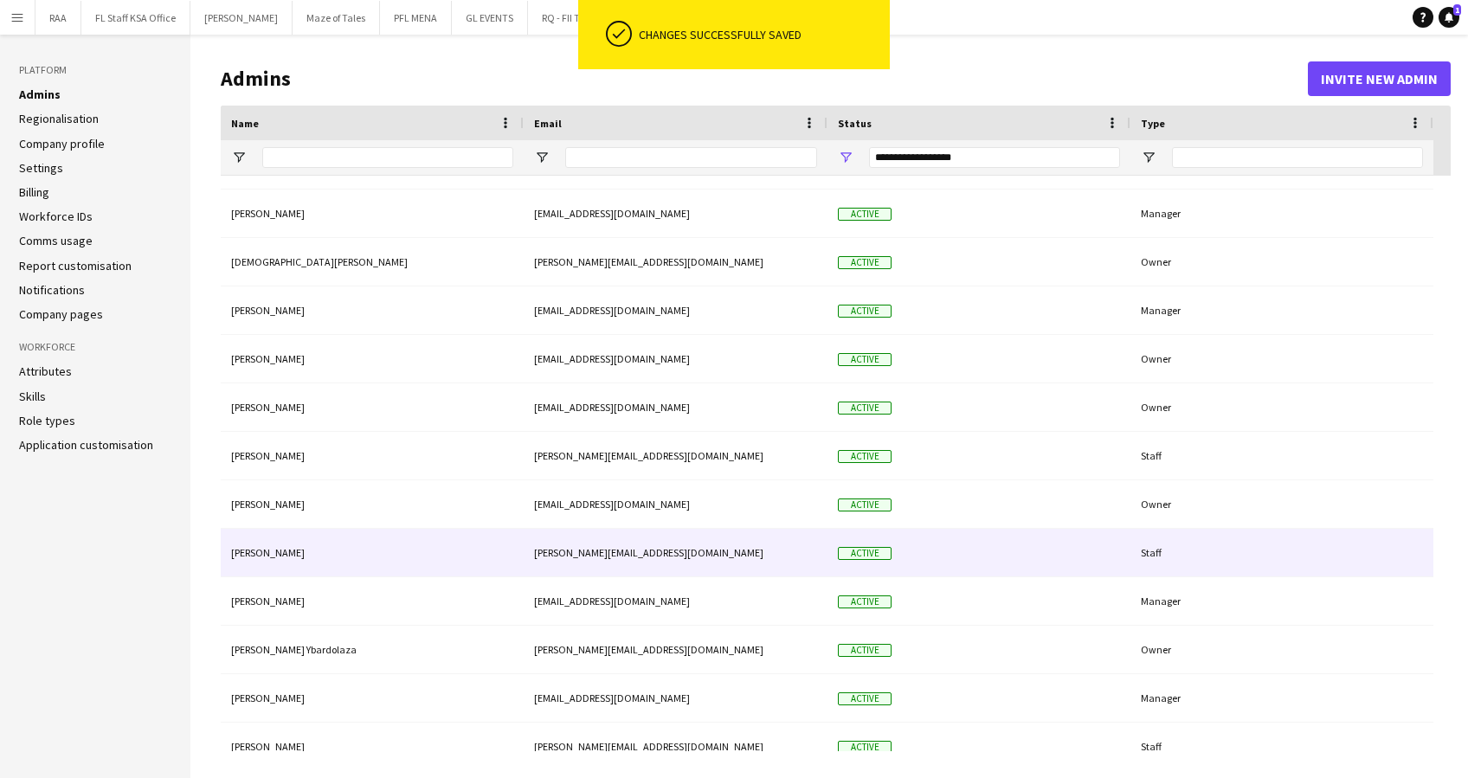
scroll to position [0, 0]
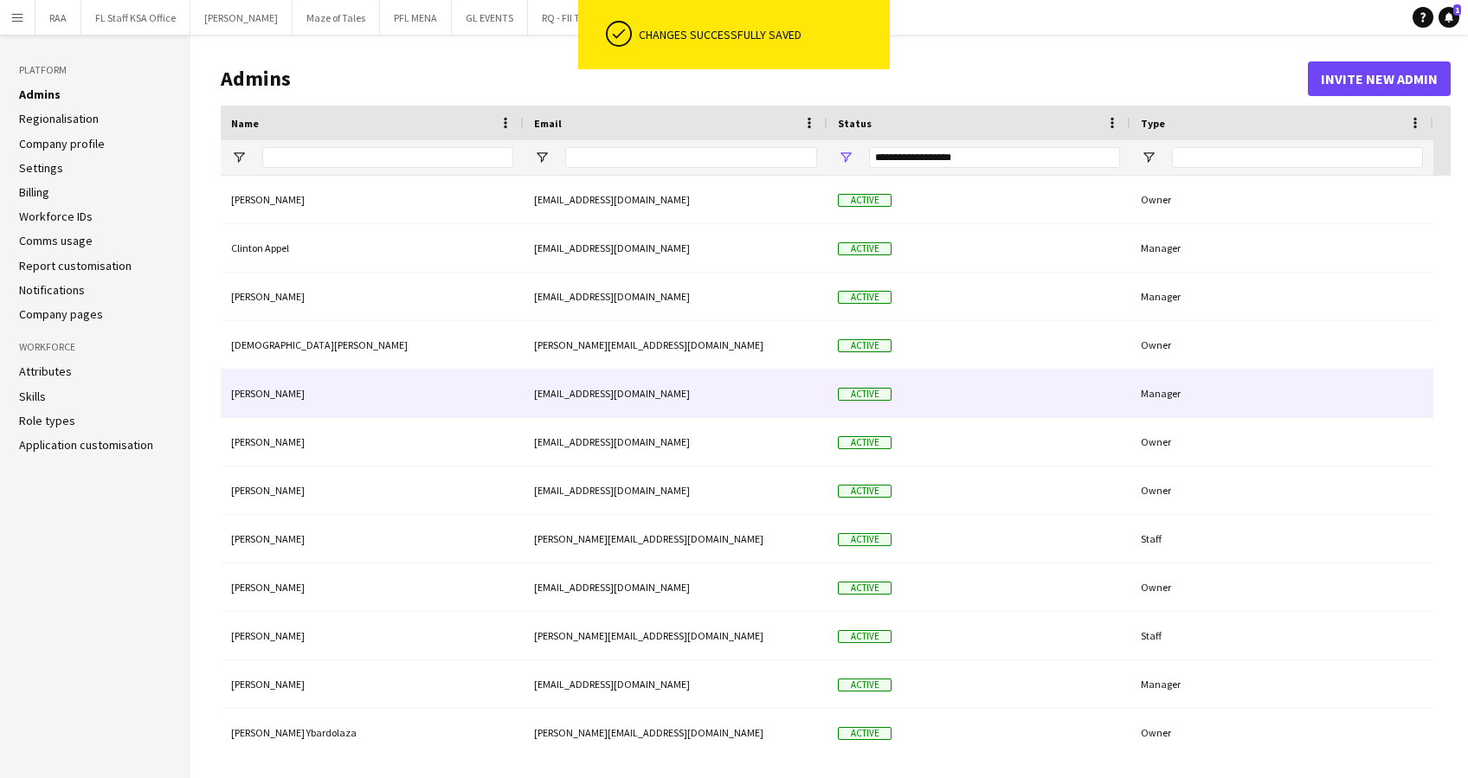
click at [423, 397] on div "[PERSON_NAME]" at bounding box center [372, 394] width 303 height 48
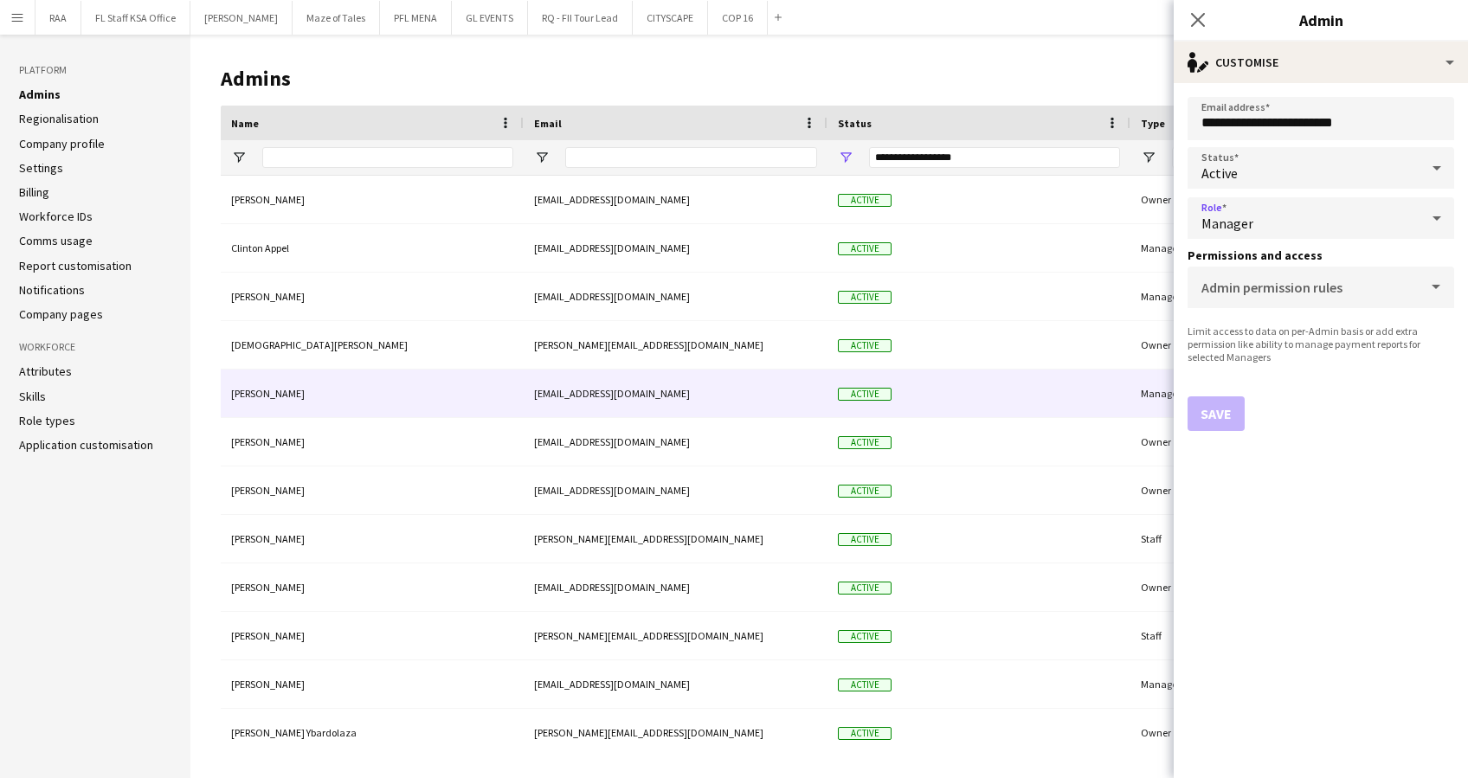
click at [1417, 222] on div "Manager" at bounding box center [1304, 218] width 232 height 42
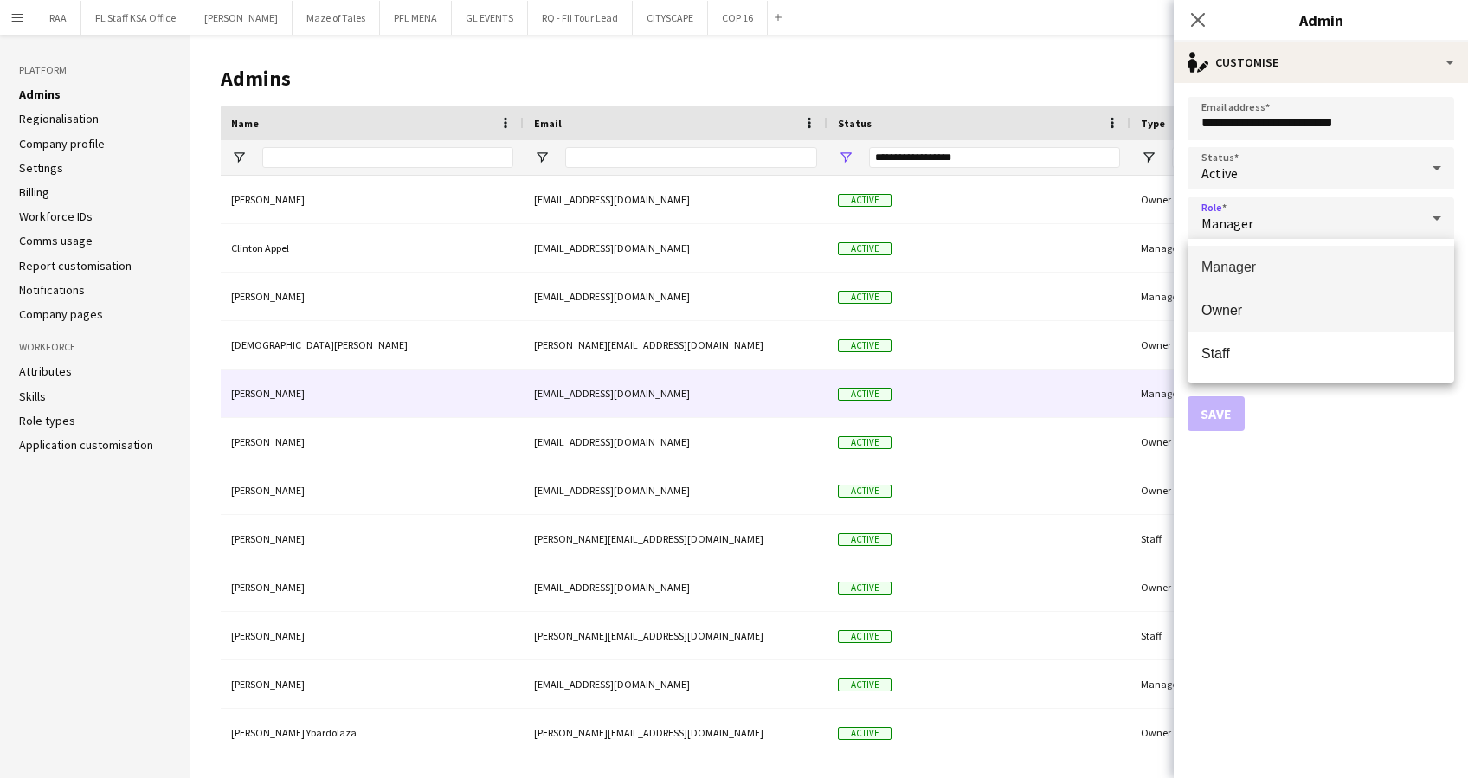
click at [1361, 302] on span "Owner" at bounding box center [1321, 310] width 239 height 16
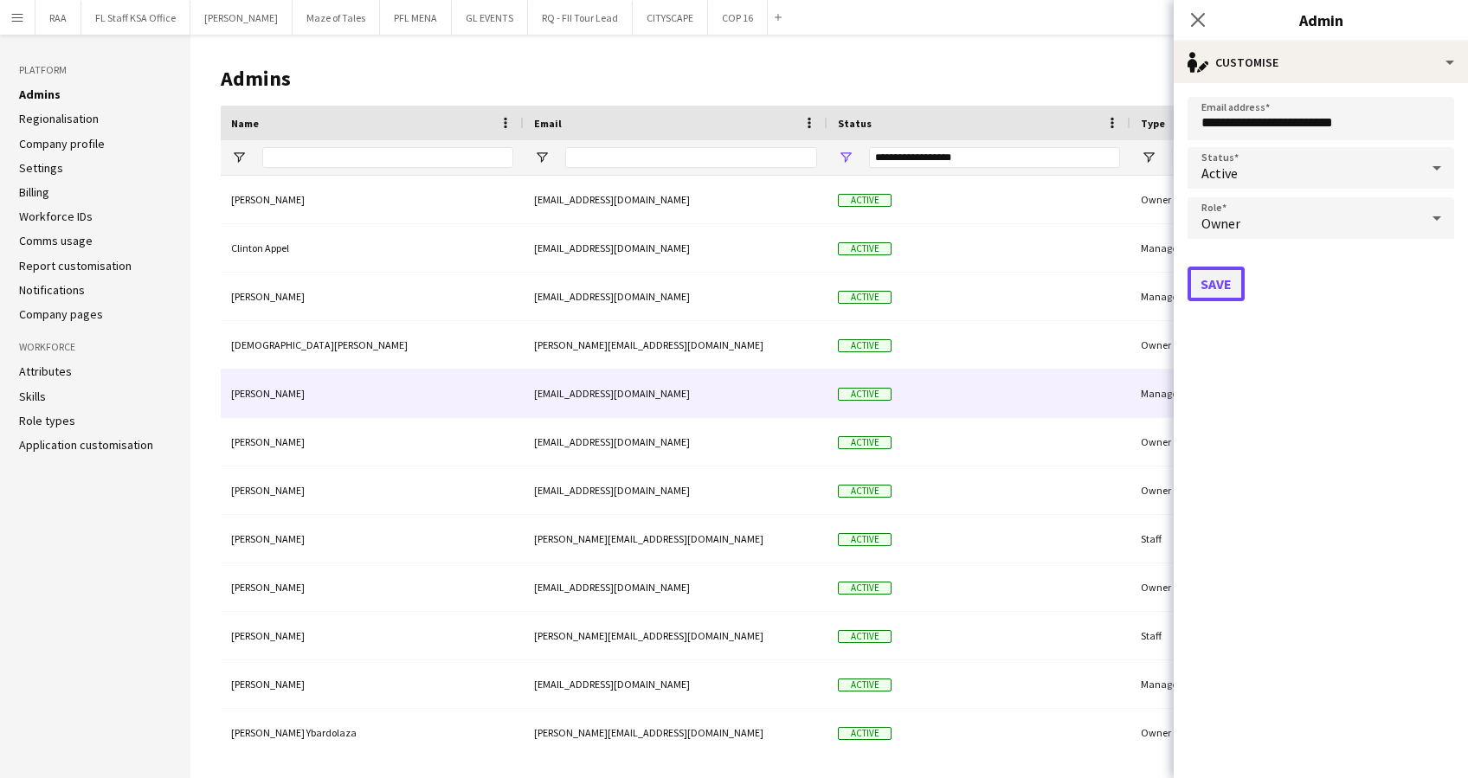
click at [1222, 281] on button "Save" at bounding box center [1216, 284] width 57 height 35
